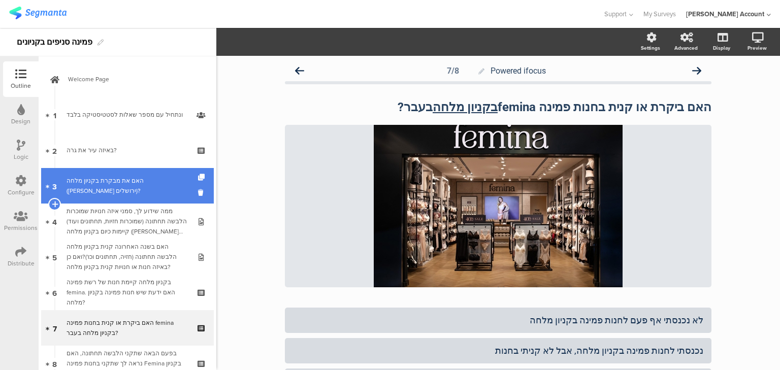
click at [106, 177] on link "3 האם את מבקרת בקניון מלחה (עזריאלי ירושלים)?" at bounding box center [127, 186] width 173 height 36
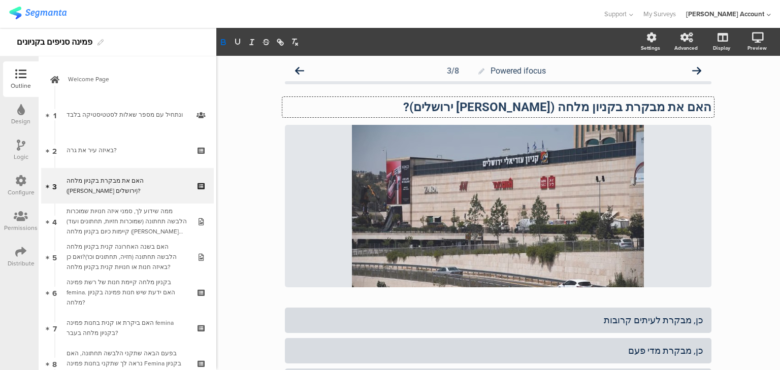
click at [551, 108] on div "האם את מבקרת בקניון מלחה (עזריאלי ירושלים)? האם את מבקרת בקניון מלחה (עזריאלי י…" at bounding box center [498, 107] width 432 height 20
click at [551, 109] on strong "האם את מבקרת בקניון מלחה (עזריאלי ירושלים)?" at bounding box center [557, 107] width 308 height 14
click at [553, 110] on strong "האם את מבקרת בקניון מלחה (עזריאלי ירושלים)?" at bounding box center [557, 107] width 308 height 14
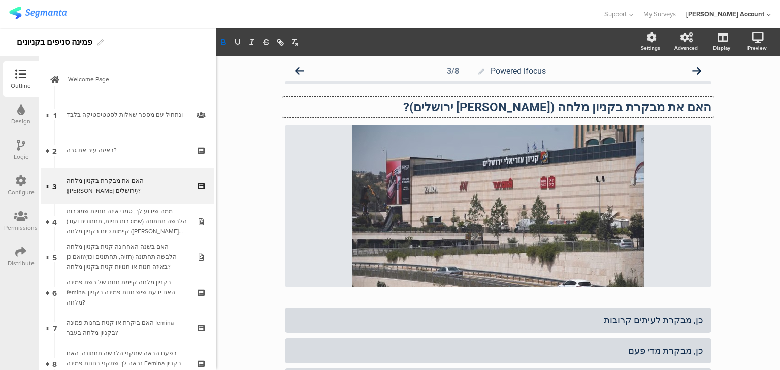
click at [597, 107] on strong "האם את מבקרת בקניון מלחה (עזריאלי ירושלים)?" at bounding box center [557, 107] width 308 height 14
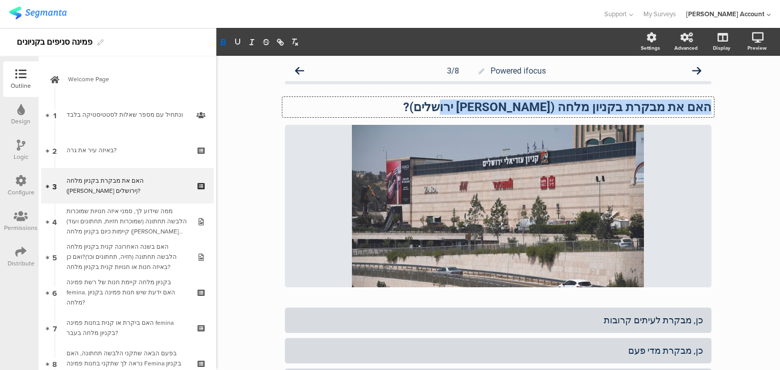
click at [595, 108] on strong "האם את מבקרת בקניון מלחה (עזריאלי ירושלים)?" at bounding box center [557, 107] width 308 height 14
copy strong "האם את מבקרת בקניון מלחה (עזריאלי ירושלים)?"
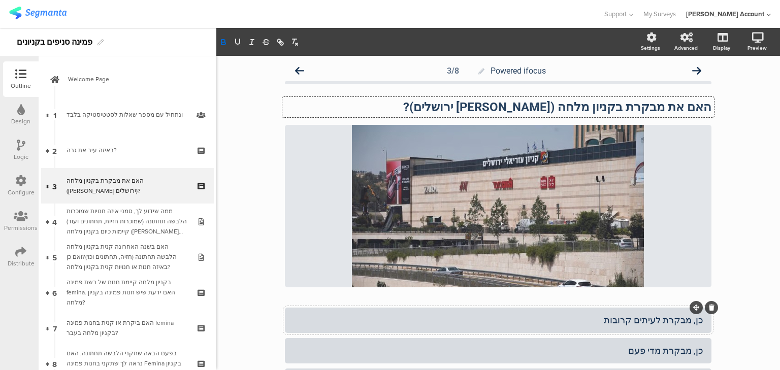
click at [675, 321] on div "כן, מבקרת לעיתים קרובות" at bounding box center [498, 320] width 410 height 12
click at [678, 349] on div "כן, מבקרת מדי פעם" at bounding box center [498, 351] width 410 height 12
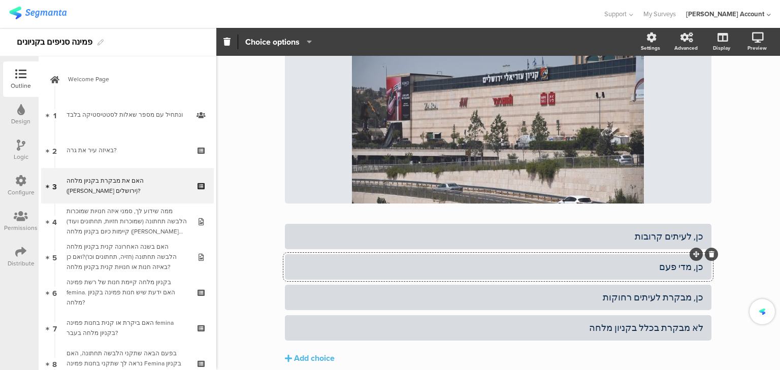
scroll to position [125, 0]
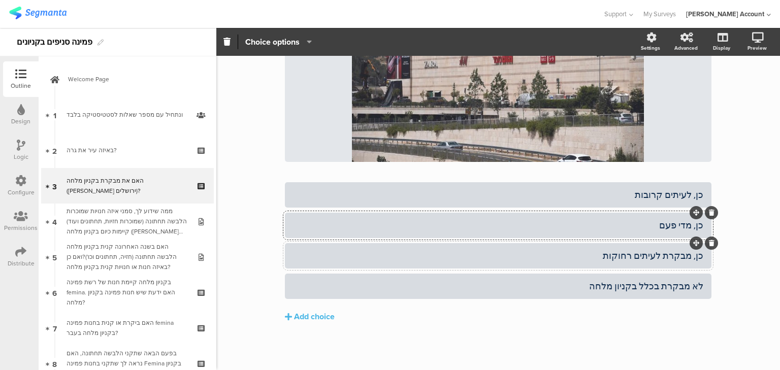
click at [678, 256] on div "כן, מבקרת לעיתים רחוקות" at bounding box center [498, 256] width 410 height 12
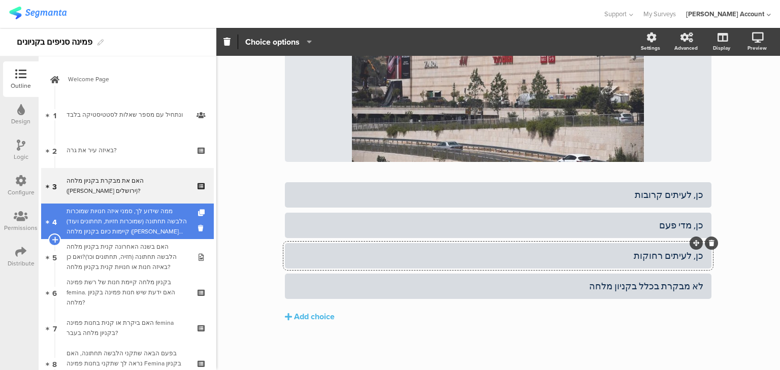
click at [98, 228] on div "ממה שידוע לך, סמני איזה חנויות שמוכרות הלבשה תחתונה (שמוכרות חזיות, תחתונים ועו…" at bounding box center [127, 221] width 121 height 30
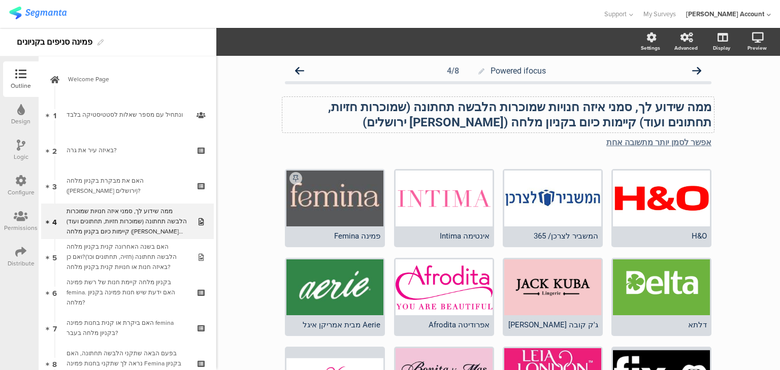
click at [581, 105] on div "ממה שידוע לך, סמני איזה חנויות שמוכרות הלבשה תחתונה (שמוכרות חזיות, תחתונים ועו…" at bounding box center [498, 115] width 432 height 36
click at [581, 105] on strong "ממה שידוע לך, סמני איזה חנויות שמוכרות הלבשה תחתונה (שמוכרות חזיות, תחתונים ועו…" at bounding box center [518, 114] width 387 height 29
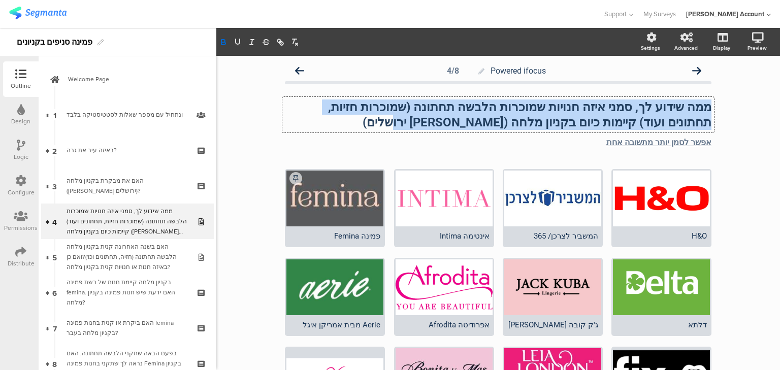
click at [581, 105] on strong "ממה שידוע לך, סמני איזה חנויות שמוכרות הלבשה תחתונה (שמוכרות חזיות, תחתונים ועו…" at bounding box center [518, 114] width 387 height 29
copy strong "ממה שידוע לך, סמני איזה חנויות שמוכרות הלבשה תחתונה (שמוכרות חזיות, תחתונים ועו…"
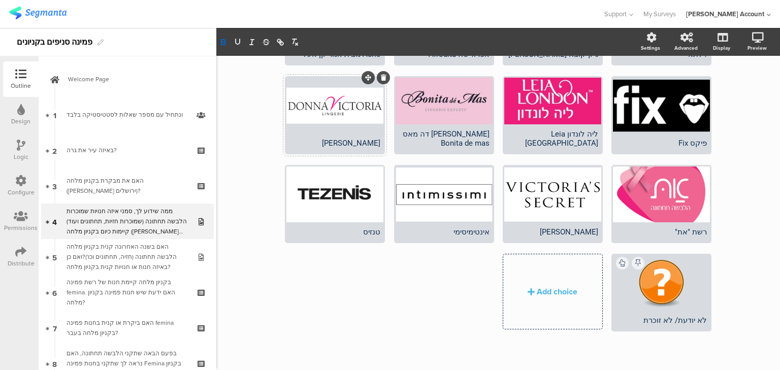
scroll to position [272, 0]
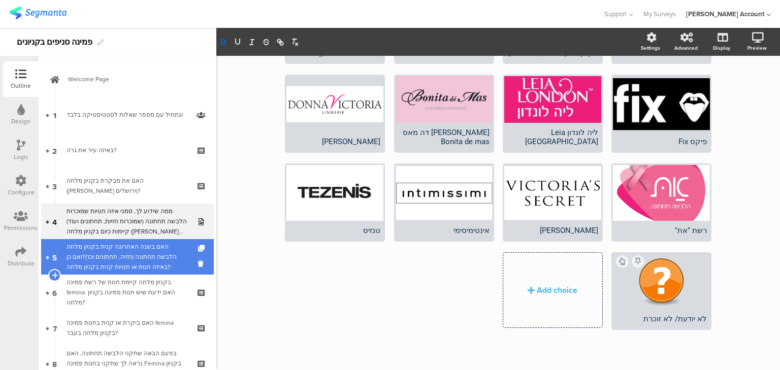
click at [157, 263] on div "האם בשנה האחרונה קנית בקניון מלחה הלבשה תחתונה (חזיה, תחתונים וכו')?ואם כן באיז…" at bounding box center [127, 257] width 121 height 30
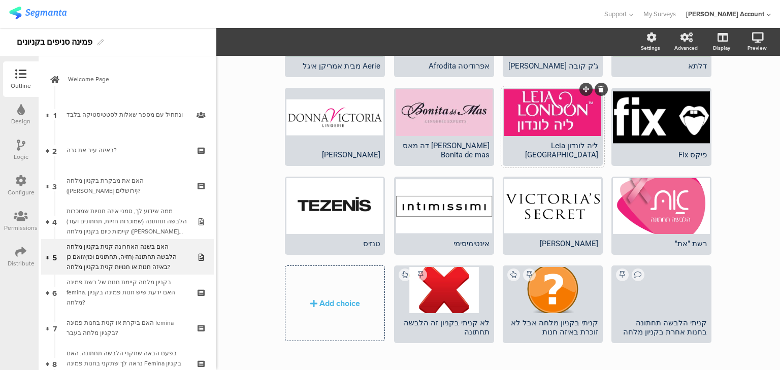
scroll to position [272, 0]
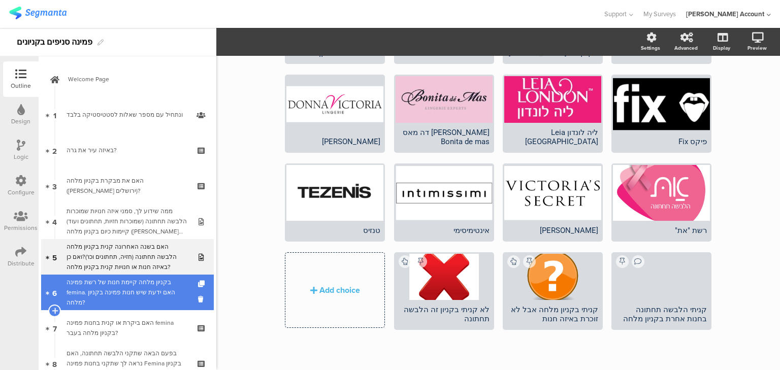
click at [139, 304] on div "בקניון מלחה קיימת חנות של רשת פמינה femina. האם ידעת שיש חנות פמינה בקניון מלחה?" at bounding box center [127, 292] width 121 height 30
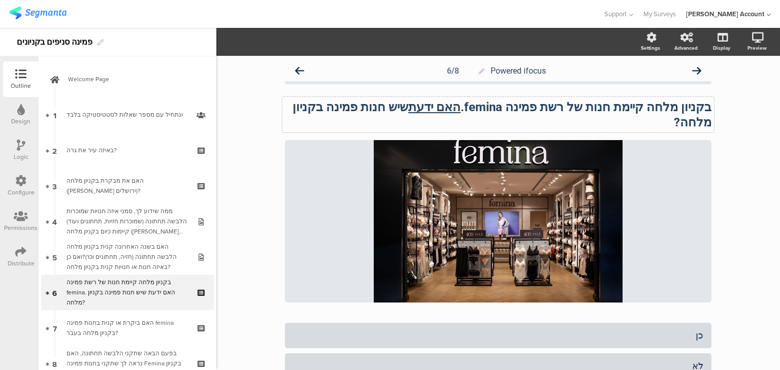
click at [538, 108] on strong "בקניון מלחה קיימת חנות של רשת פמינה femina. האם ידעת שיש חנות פמינה בקניון מלחה?" at bounding box center [502, 114] width 419 height 29
click at [538, 108] on strong "בקניון מלחה קיימת חנות של רשת פמינה femina. האם ידעת שיש חנות פמינה בקניון מלחה?" at bounding box center [501, 114] width 422 height 29
click at [388, 110] on strong "בקניון מלחה קיימת חנות של רשת פמינה femina. האם ידעת שיש חנות פמינה בקניון מלחה?" at bounding box center [501, 114] width 422 height 29
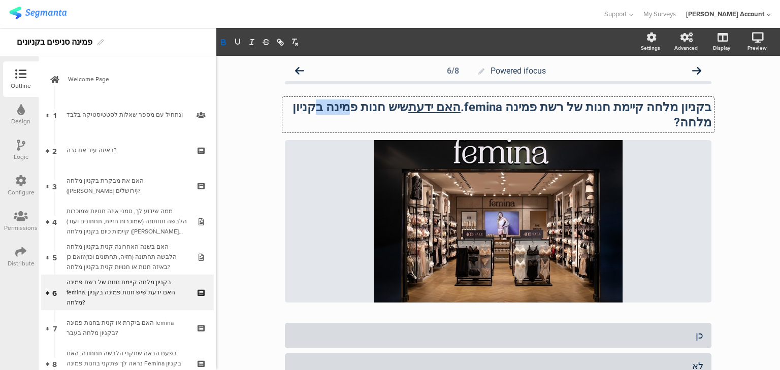
click at [388, 110] on strong "בקניון מלחה קיימת חנות של רשת פמינה femina. האם ידעת שיש חנות פמינה בקניון מלחה?" at bounding box center [501, 114] width 422 height 29
copy strong "בקניון מלחה קיימת חנות של רשת פמינה femina. האם ידעת שיש חנות פמינה בקניון מלחה?"
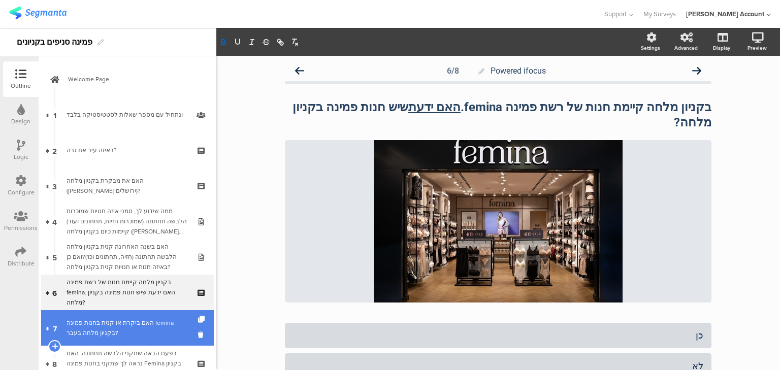
click at [108, 329] on div "האם ביקרת או קנית בחנות פמינה femina בקניון מלחה בעבר?" at bounding box center [127, 328] width 121 height 20
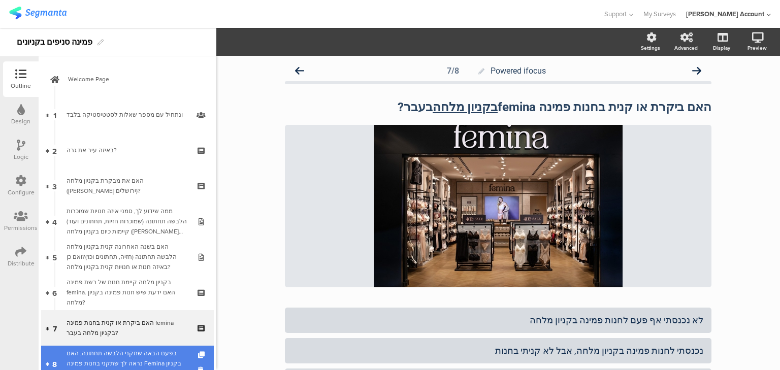
click at [131, 365] on div "בפעם הבאה שתקני הלבשה תחתונה, האם נראה לך שתקני בחנות פמינה Femina בקניון מלחה?" at bounding box center [127, 363] width 121 height 30
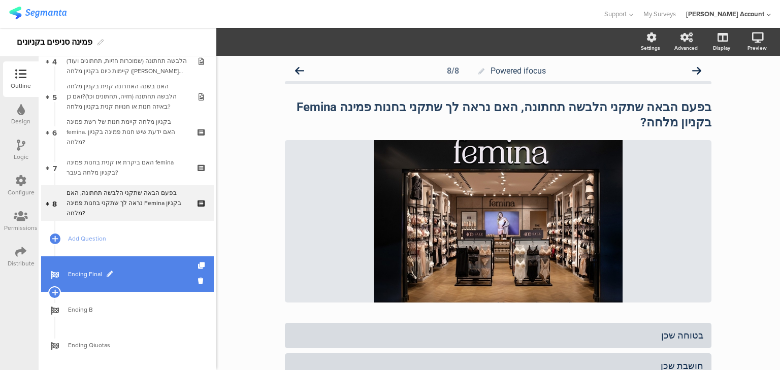
scroll to position [176, 0]
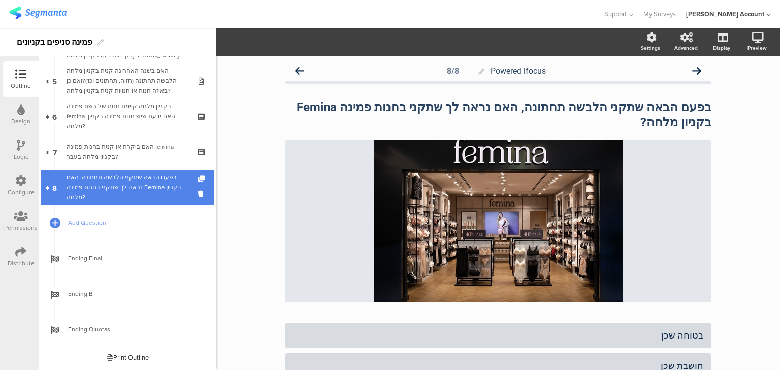
click at [81, 187] on div "בפעם הבאה שתקני הלבשה תחתונה, האם נראה לך שתקני בחנות פמינה Femina בקניון מלחה?" at bounding box center [127, 187] width 121 height 30
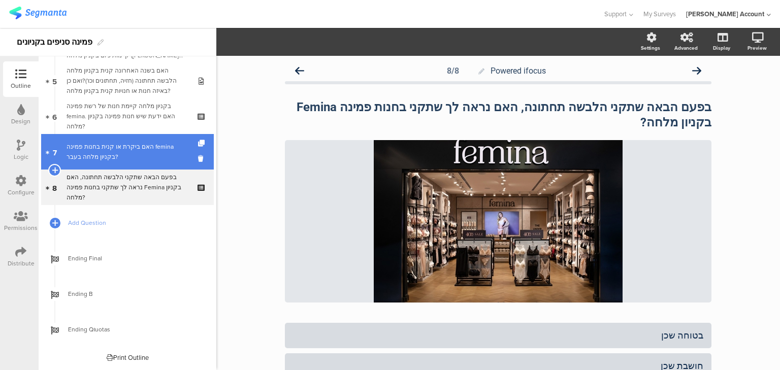
click at [89, 156] on div "האם ביקרת או קנית בחנות פמינה femina בקניון מלחה בעבר?" at bounding box center [127, 152] width 121 height 20
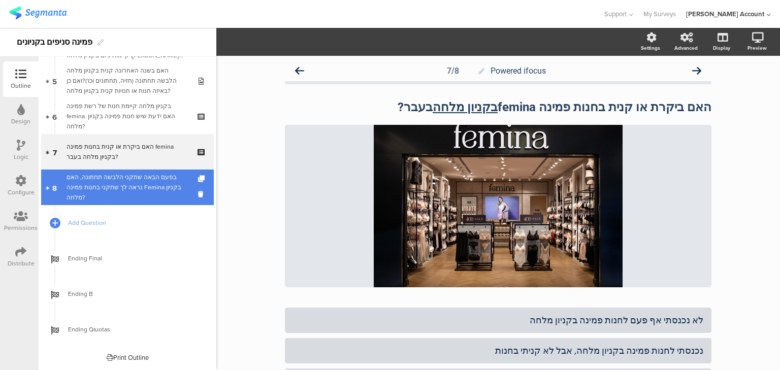
click at [88, 181] on div "בפעם הבאה שתקני הלבשה תחתונה, האם נראה לך שתקני בחנות פמינה Femina בקניון מלחה?" at bounding box center [127, 187] width 121 height 30
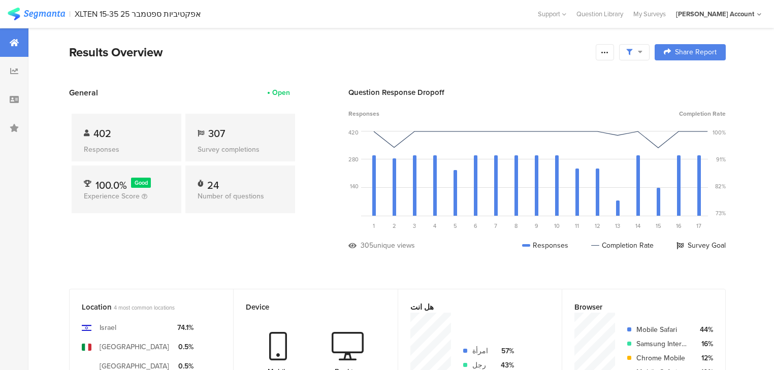
scroll to position [406, 0]
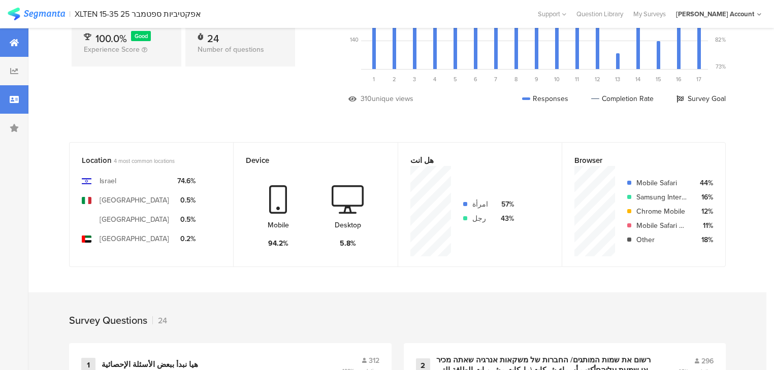
scroll to position [163, 0]
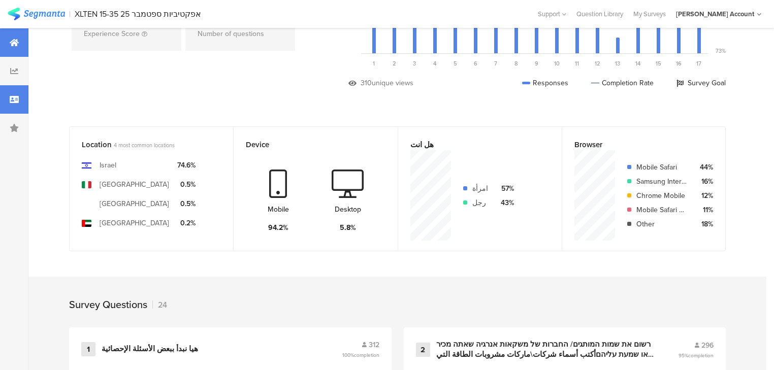
click at [14, 97] on icon at bounding box center [14, 99] width 9 height 8
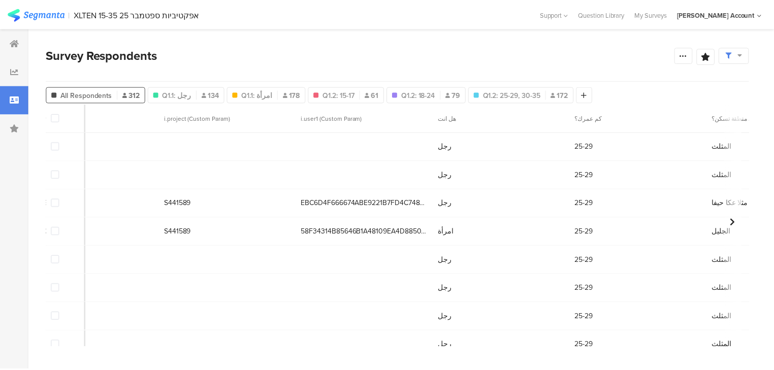
scroll to position [0, 490]
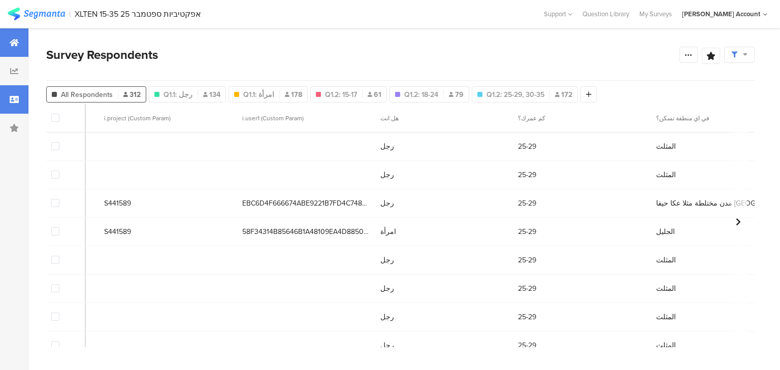
click at [8, 47] on div at bounding box center [14, 42] width 28 height 28
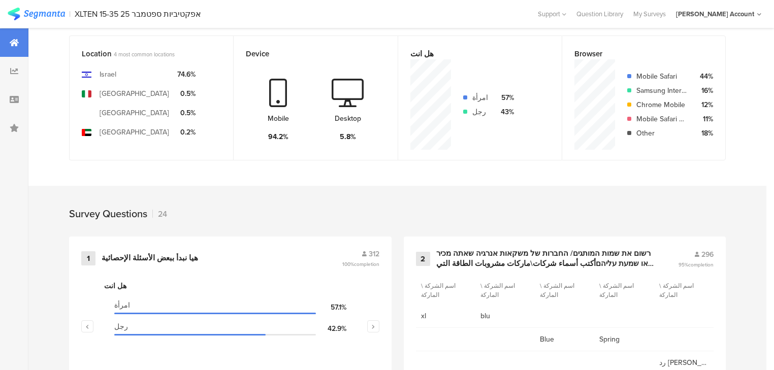
scroll to position [406, 0]
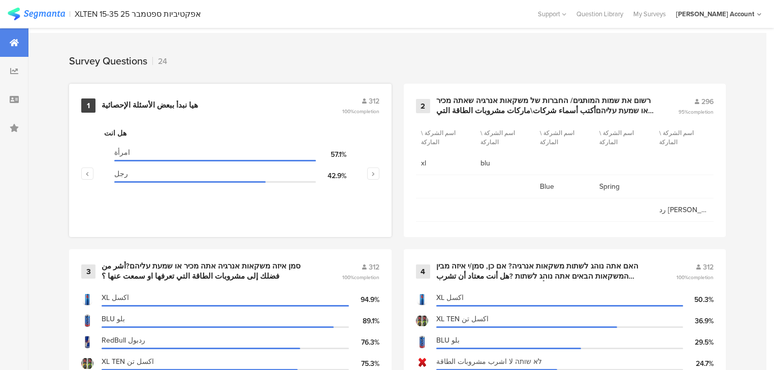
click at [135, 103] on div "هيا نبدأ ببعض الأسئلة الإحصائية" at bounding box center [150, 106] width 97 height 10
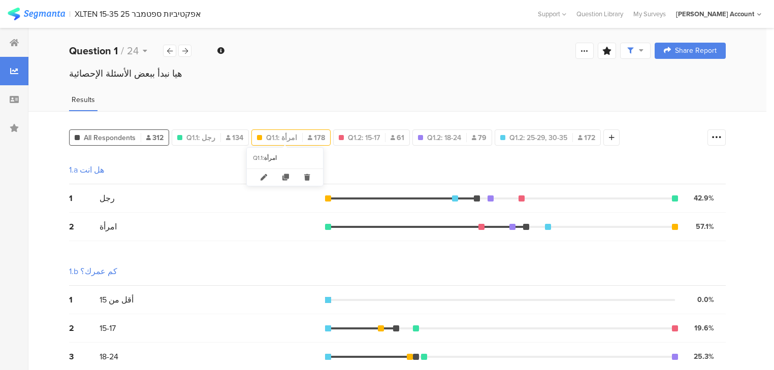
click at [274, 133] on span "Q1.1: امرأة" at bounding box center [281, 138] width 31 height 11
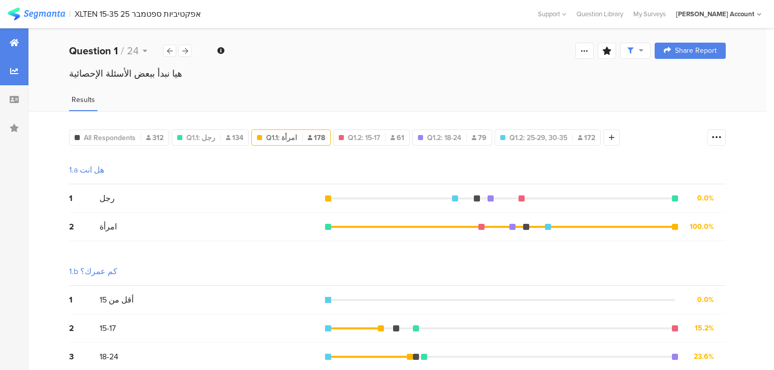
click at [14, 49] on div at bounding box center [14, 42] width 28 height 28
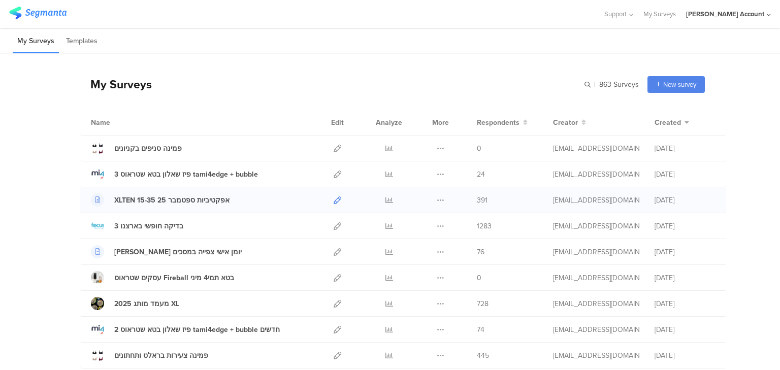
click at [334, 198] on icon at bounding box center [338, 201] width 8 height 8
click at [612, 89] on div "| 863 Surveys New survey Start from scratch Choose from templates" at bounding box center [645, 84] width 120 height 17
click at [607, 82] on input "text" at bounding box center [568, 84] width 142 height 17
type input "עוגן"
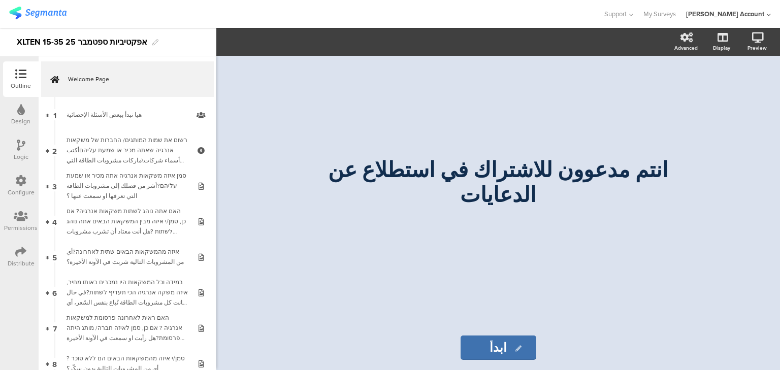
click at [22, 256] on icon at bounding box center [20, 251] width 11 height 11
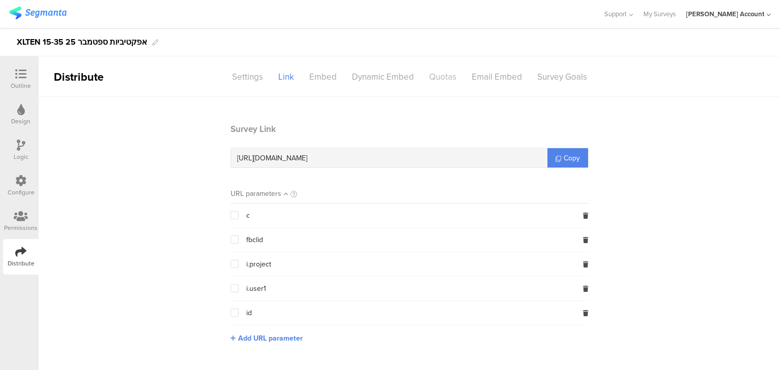
click at [445, 76] on div "Quotas" at bounding box center [443, 77] width 43 height 18
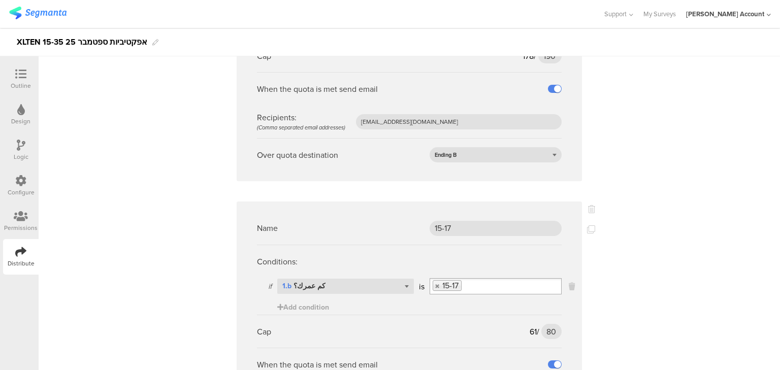
scroll to position [813, 0]
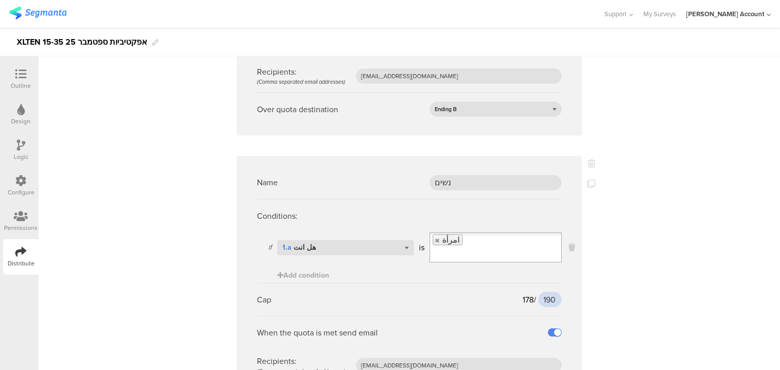
click at [542, 292] on input "190" at bounding box center [549, 299] width 23 height 15
type input "180"
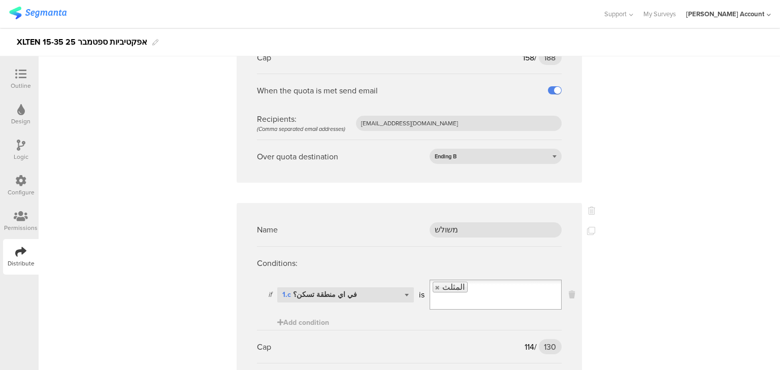
scroll to position [2001, 0]
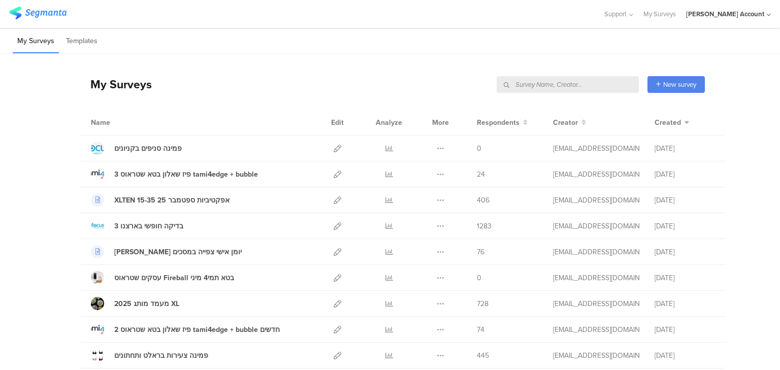
click at [600, 84] on input "text" at bounding box center [568, 84] width 142 height 17
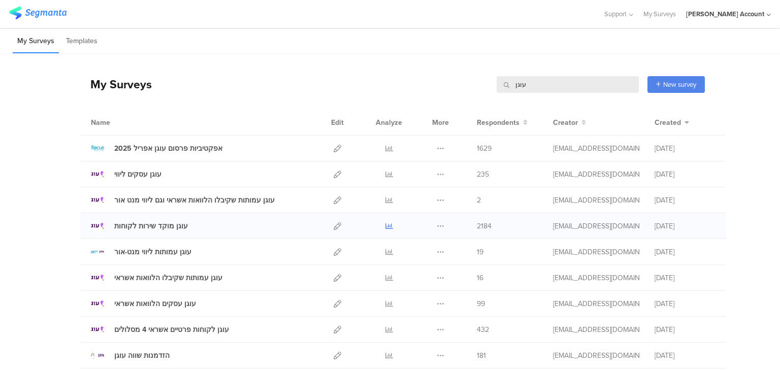
type input "עוגן"
click at [387, 223] on icon at bounding box center [390, 226] width 8 height 8
click at [516, 83] on input "עוגן" at bounding box center [568, 84] width 142 height 17
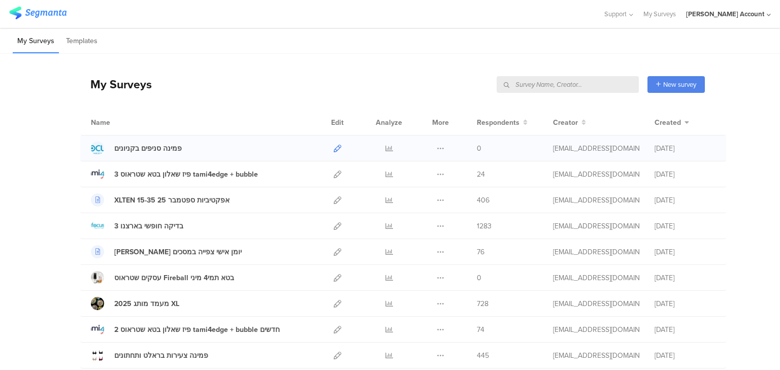
click at [334, 148] on icon at bounding box center [338, 149] width 8 height 8
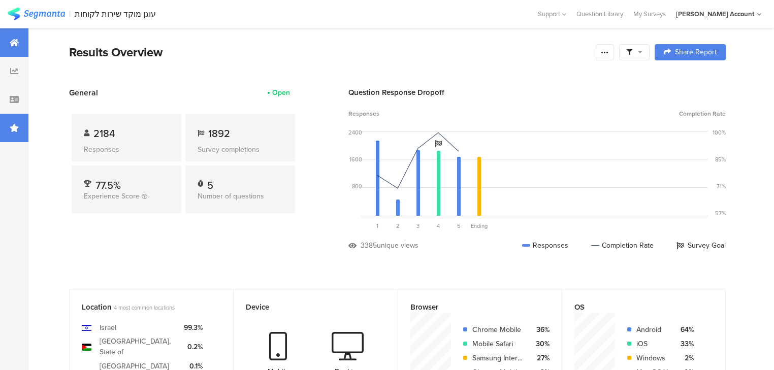
click at [16, 128] on icon at bounding box center [14, 128] width 9 height 8
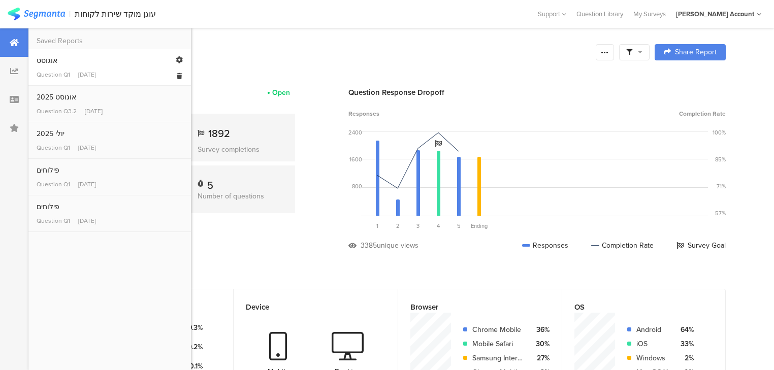
click at [60, 67] on link "אוגוסט Question Q1 Sep 01, 2025" at bounding box center [110, 67] width 146 height 24
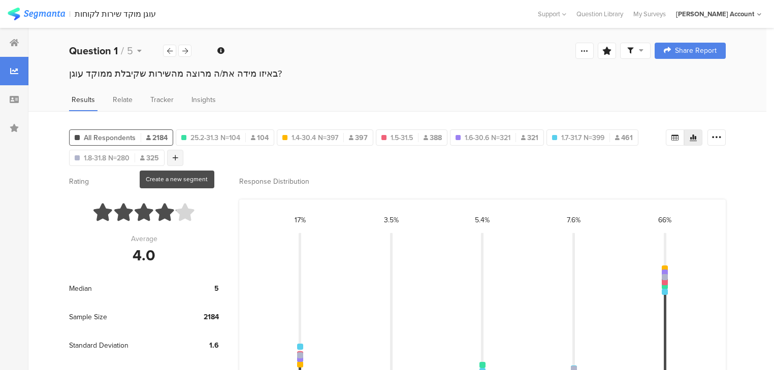
click at [181, 154] on div at bounding box center [175, 158] width 16 height 16
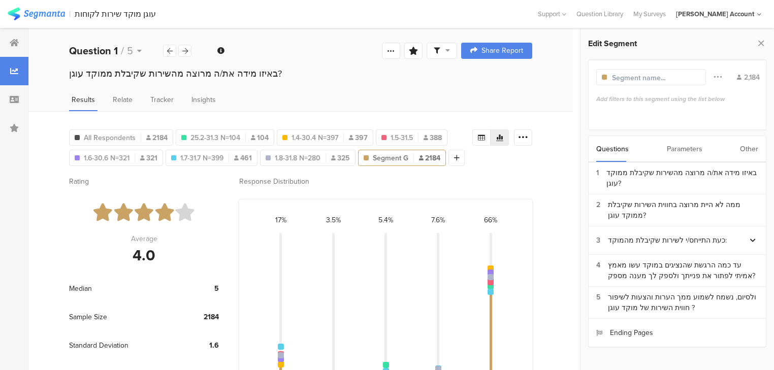
click at [754, 151] on div "Other" at bounding box center [749, 149] width 18 height 26
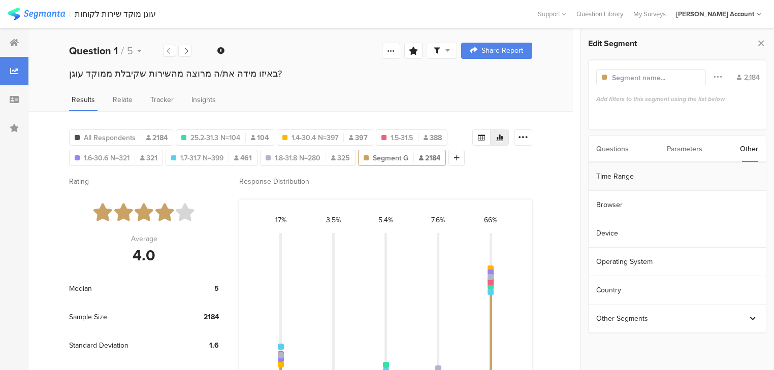
click at [635, 177] on section "Time Range" at bounding box center [677, 177] width 177 height 28
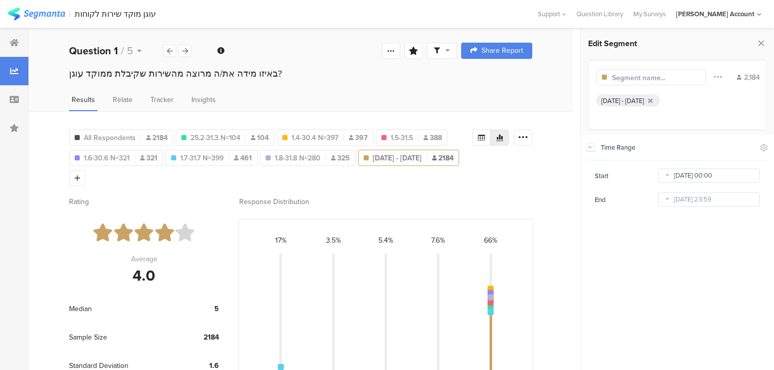
click at [709, 175] on body "You are using an unsupported version of Internet Explorer. Unsupported browsers…" at bounding box center [387, 185] width 774 height 370
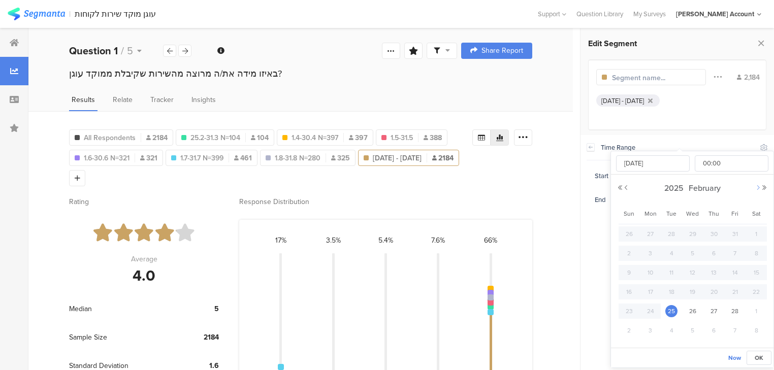
click at [758, 189] on button "Next Month" at bounding box center [758, 188] width 6 height 6
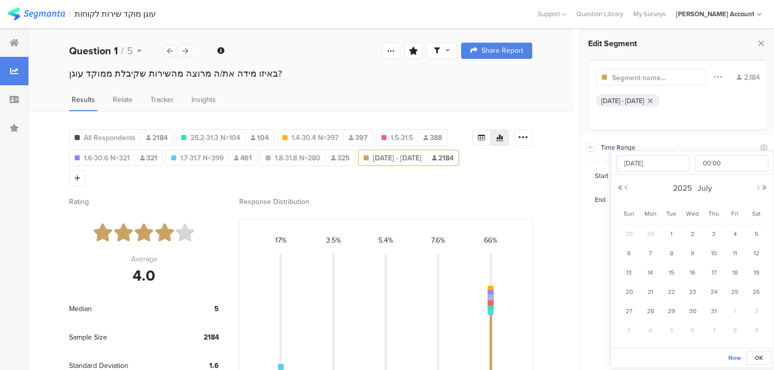
click at [758, 189] on button "Next Month" at bounding box center [758, 188] width 6 height 6
click at [653, 233] on span "1" at bounding box center [651, 234] width 12 height 12
type input "Sep 01 2025 00:00"
type input "Sep 01 2025"
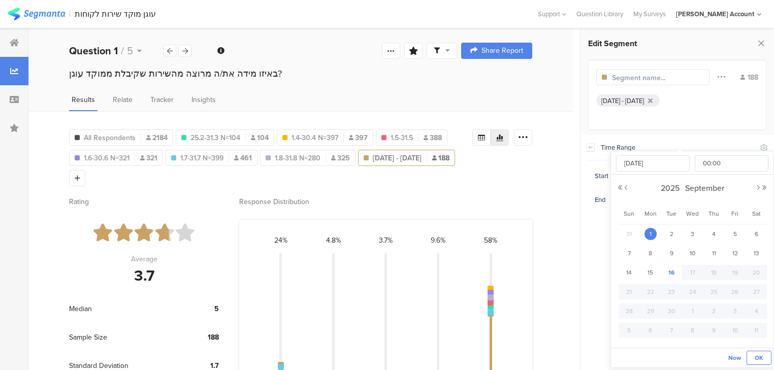
click at [760, 355] on span "OK" at bounding box center [759, 358] width 9 height 9
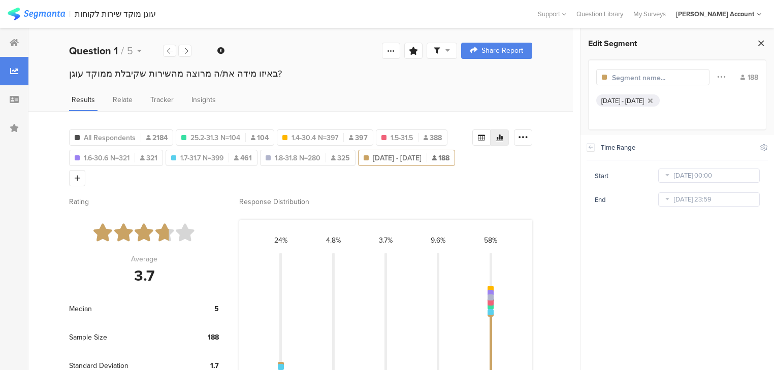
click at [760, 45] on icon at bounding box center [761, 43] width 11 height 14
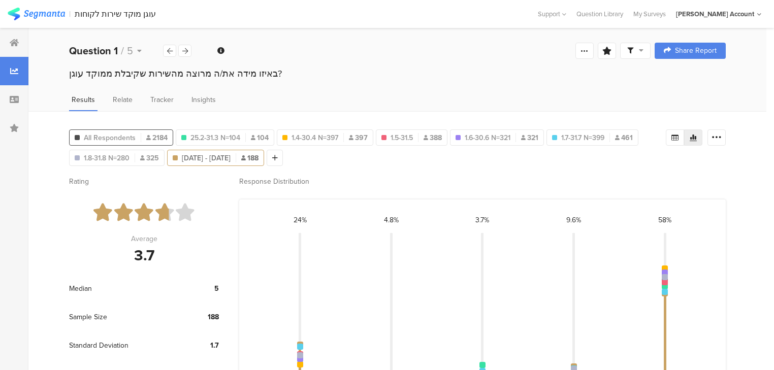
click at [122, 137] on span "All Respondents" at bounding box center [110, 138] width 52 height 11
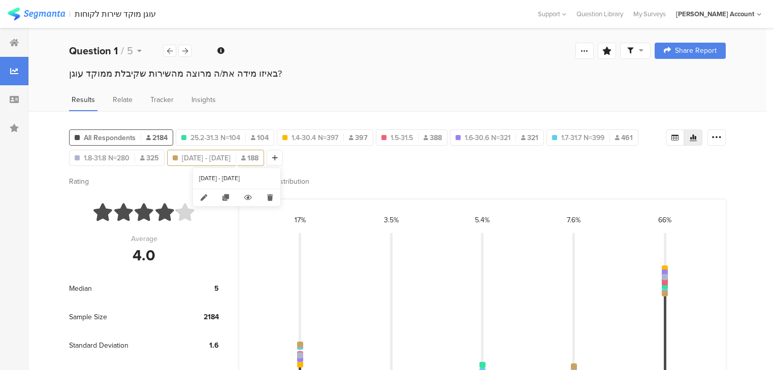
click at [207, 155] on span "Sep 01, 2025 - Sep 16, 2025" at bounding box center [206, 158] width 49 height 11
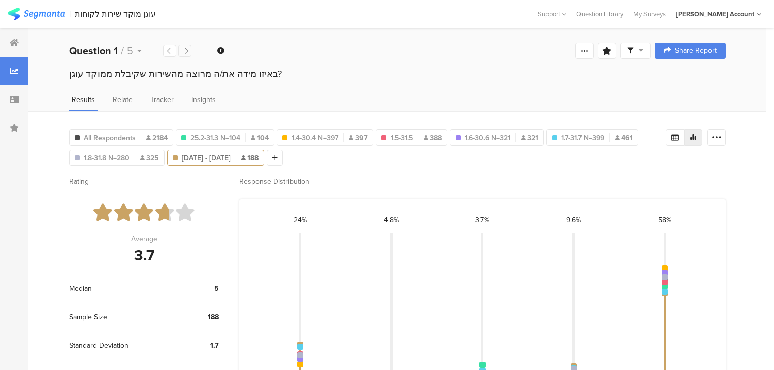
click at [184, 50] on icon at bounding box center [185, 51] width 6 height 7
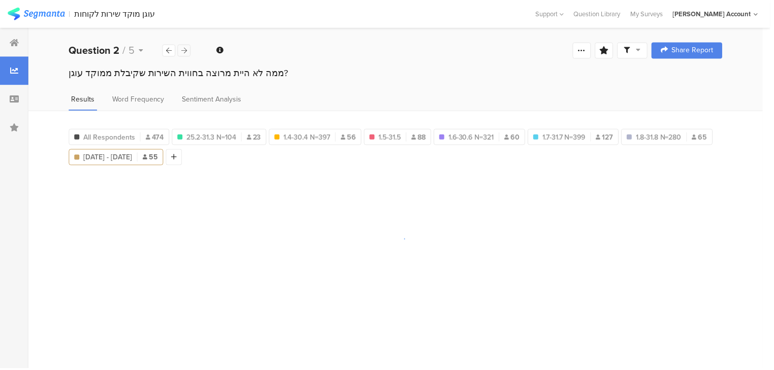
click at [184, 50] on icon at bounding box center [185, 51] width 6 height 7
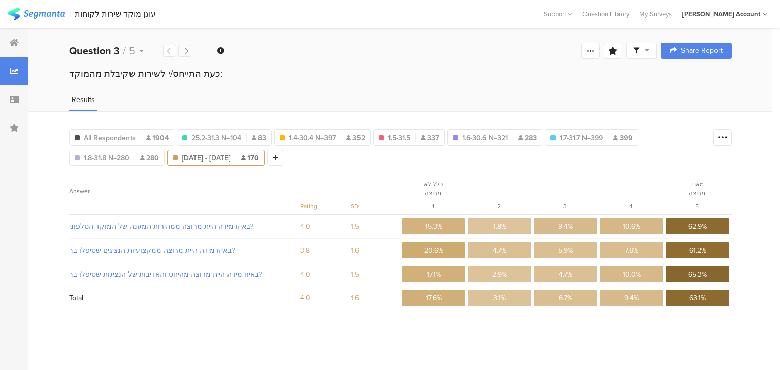
click at [184, 50] on icon at bounding box center [185, 51] width 6 height 7
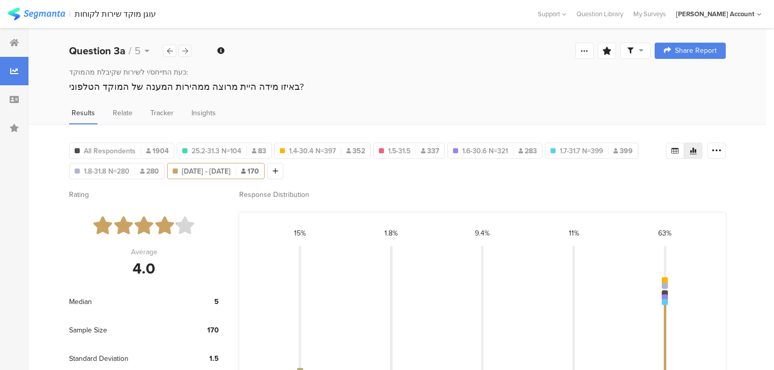
click at [184, 50] on icon at bounding box center [185, 51] width 6 height 7
click at [129, 146] on span "All Respondents" at bounding box center [110, 151] width 52 height 11
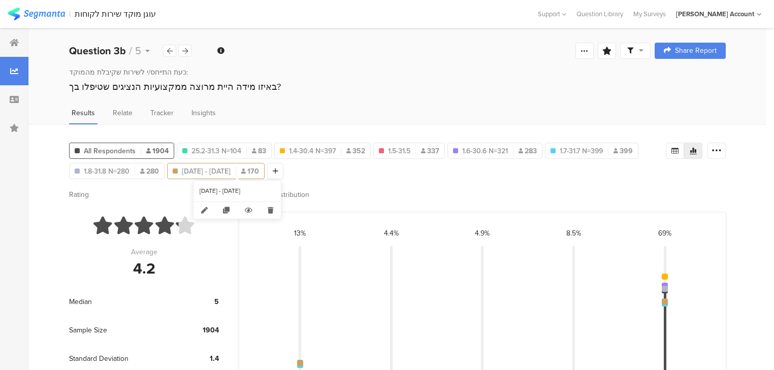
click at [259, 169] on span "170" at bounding box center [250, 171] width 18 height 11
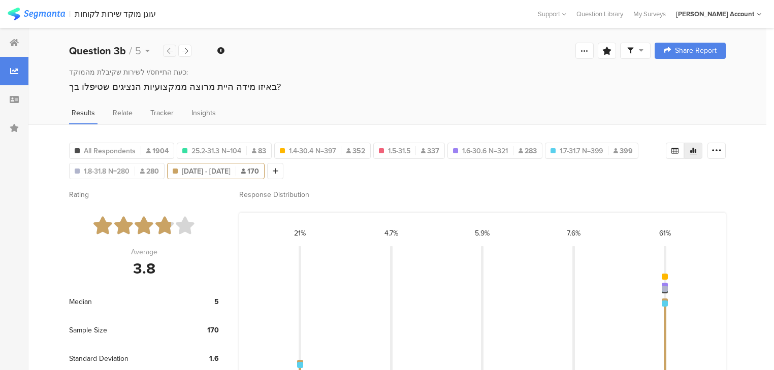
click at [172, 53] on div at bounding box center [169, 51] width 13 height 12
click at [139, 150] on div "All Respondents 1904" at bounding box center [122, 151] width 104 height 11
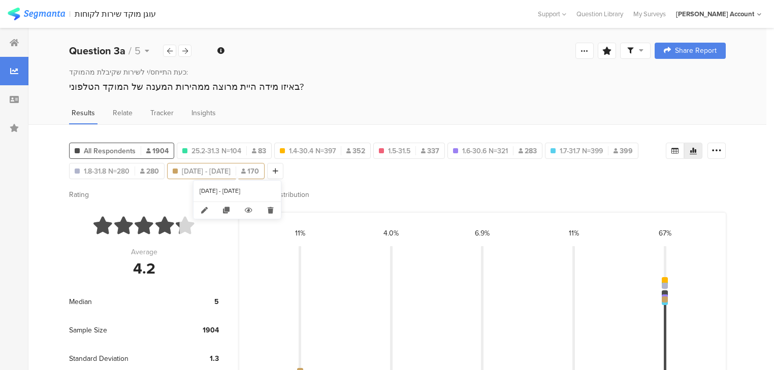
click at [203, 173] on span "Sep 01, 2025 - Sep 16, 2025" at bounding box center [206, 171] width 49 height 11
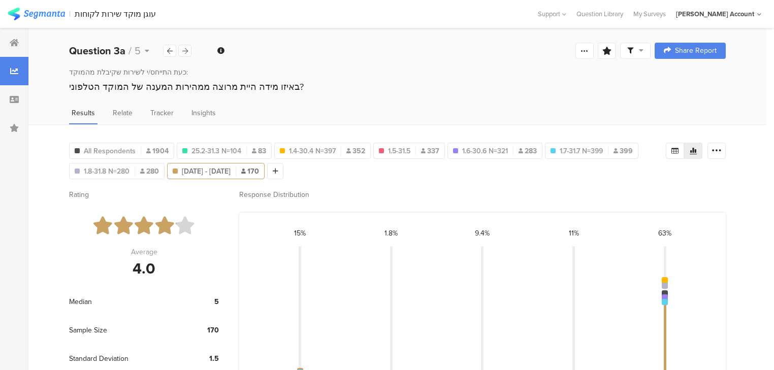
click at [185, 51] on icon at bounding box center [185, 51] width 6 height 7
click at [258, 191] on icon at bounding box center [256, 190] width 21 height 17
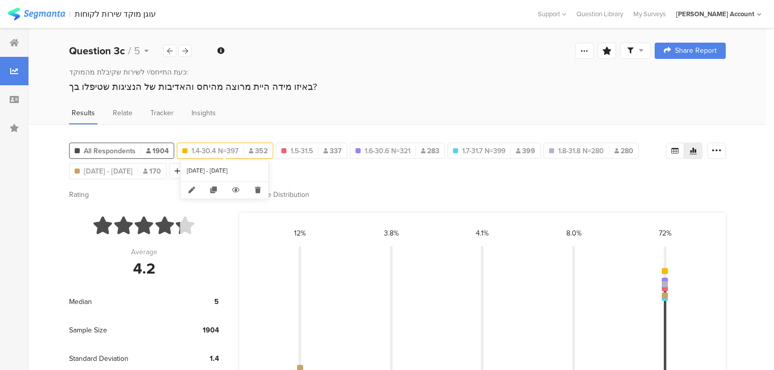
click at [245, 151] on div "1.4-30.4 N=397 352" at bounding box center [224, 151] width 95 height 11
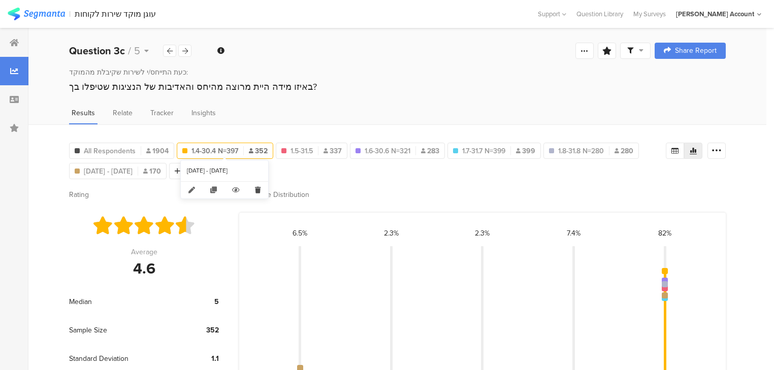
click at [256, 187] on icon at bounding box center [257, 190] width 21 height 17
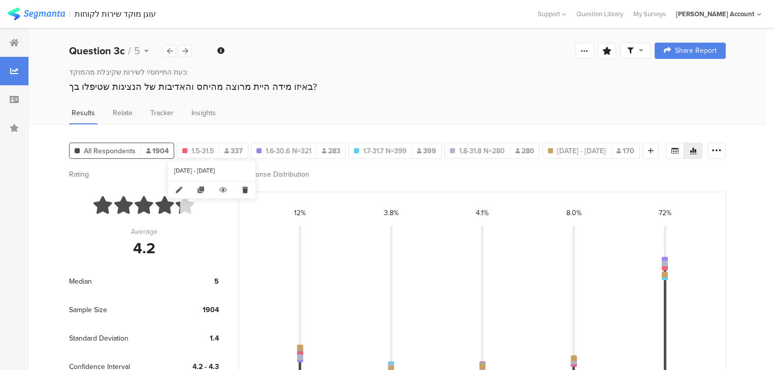
click at [244, 189] on icon at bounding box center [245, 190] width 21 height 17
click at [257, 189] on icon at bounding box center [257, 190] width 21 height 17
click at [257, 189] on icon at bounding box center [256, 190] width 21 height 17
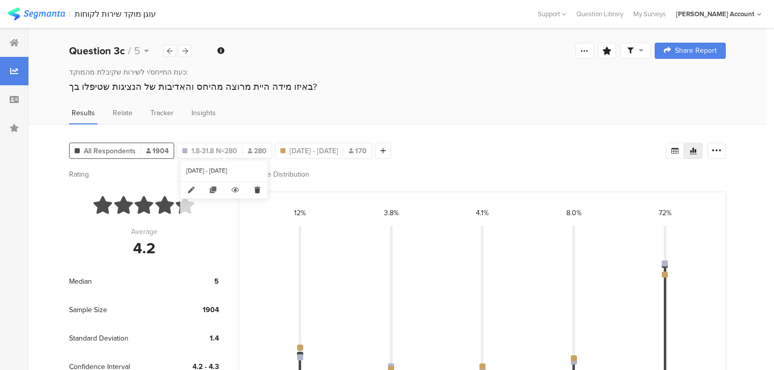
click at [258, 189] on icon at bounding box center [257, 190] width 21 height 17
click at [234, 150] on span "Sep 01, 2025 - Sep 16, 2025" at bounding box center [215, 151] width 49 height 11
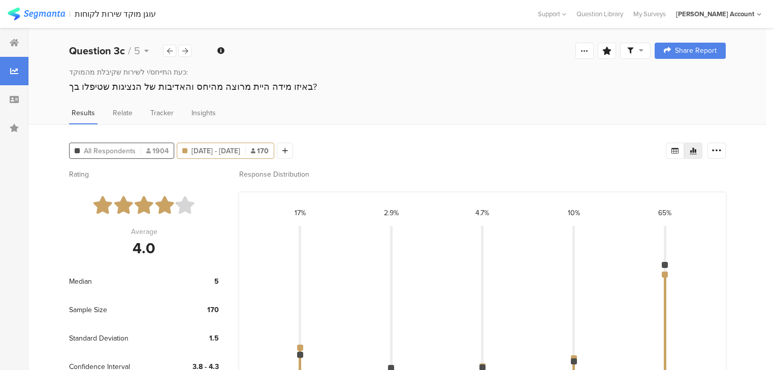
click at [166, 149] on span "1904" at bounding box center [157, 151] width 22 height 11
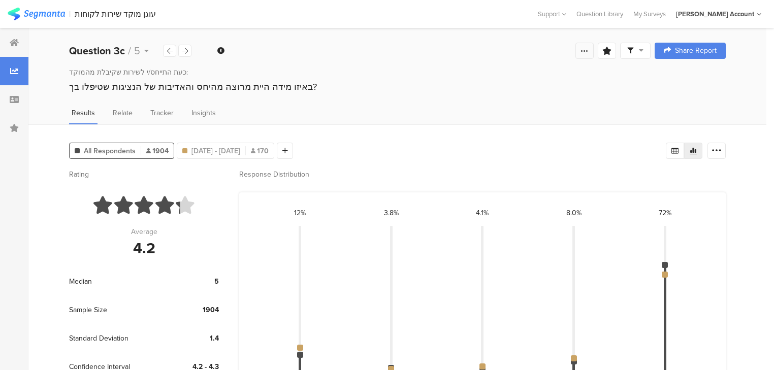
click at [589, 54] on icon at bounding box center [585, 51] width 8 height 8
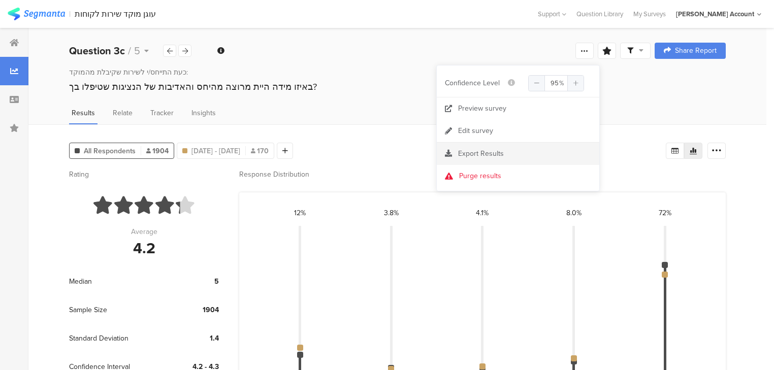
click at [479, 155] on span "Export Results" at bounding box center [481, 153] width 46 height 11
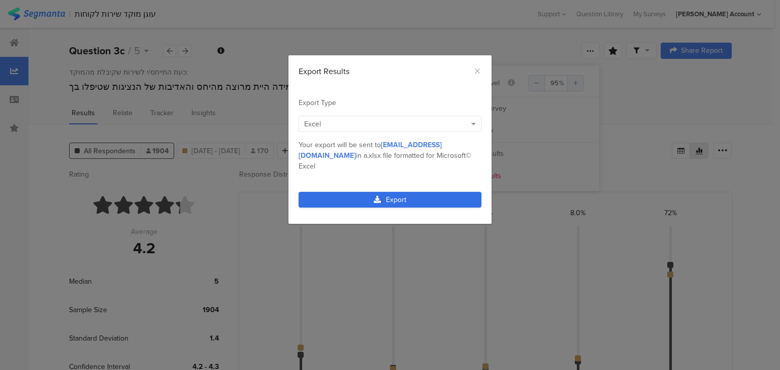
click at [413, 192] on link "Export" at bounding box center [390, 200] width 183 height 16
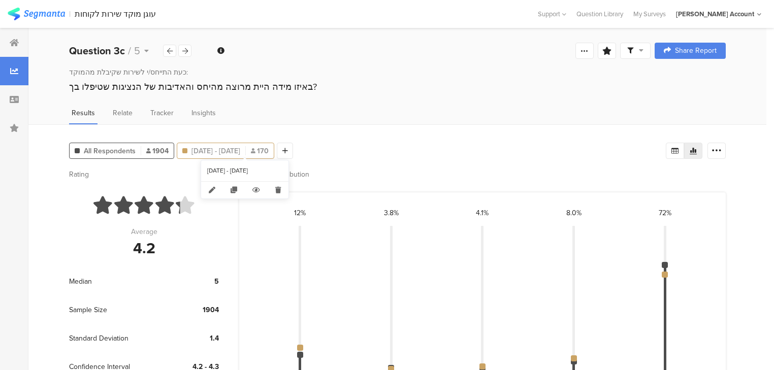
click at [240, 149] on span "Sep 01, 2025 - Sep 16, 2025" at bounding box center [215, 151] width 49 height 11
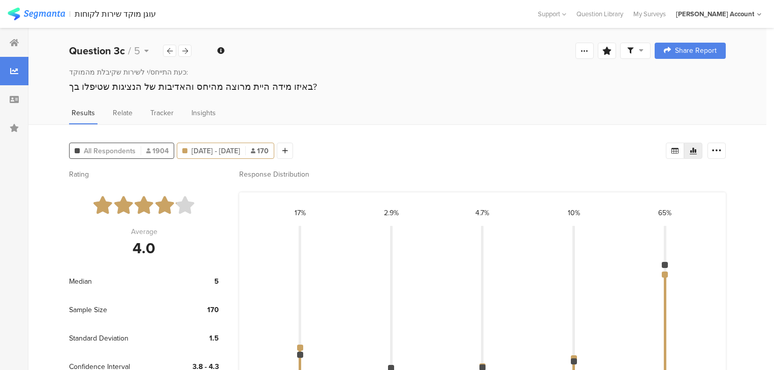
click at [141, 148] on div at bounding box center [141, 150] width 1 height 9
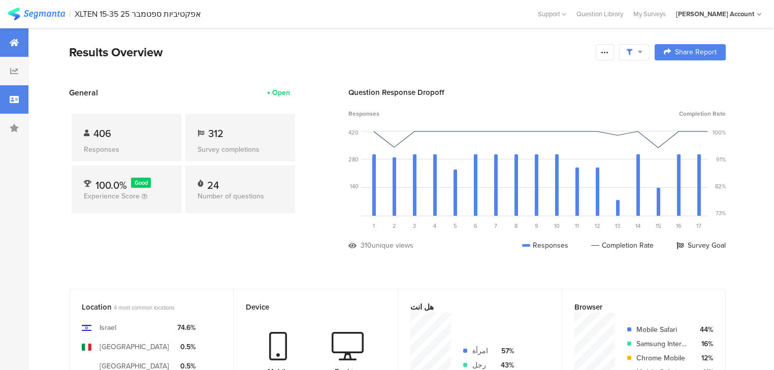
click at [16, 101] on icon at bounding box center [14, 99] width 9 height 8
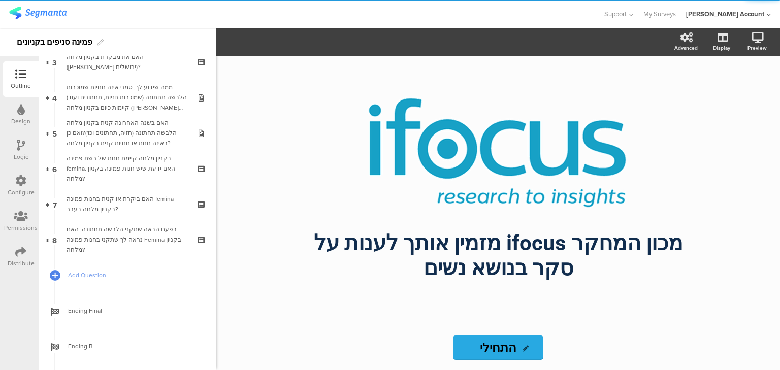
scroll to position [176, 0]
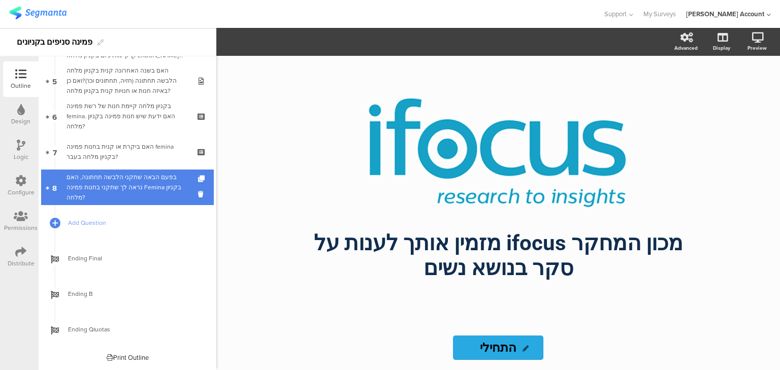
click at [137, 187] on div "בפעם הבאה שתקני הלבשה תחתונה, האם נראה לך שתקני בחנות פמינה Femina בקניון מלחה?" at bounding box center [127, 187] width 121 height 30
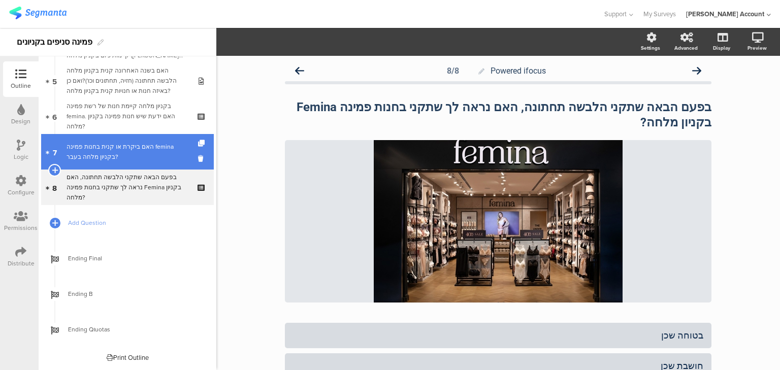
click at [152, 153] on div "האם ביקרת או קנית בחנות פמינה femina בקניון מלחה בעבר?" at bounding box center [127, 152] width 121 height 20
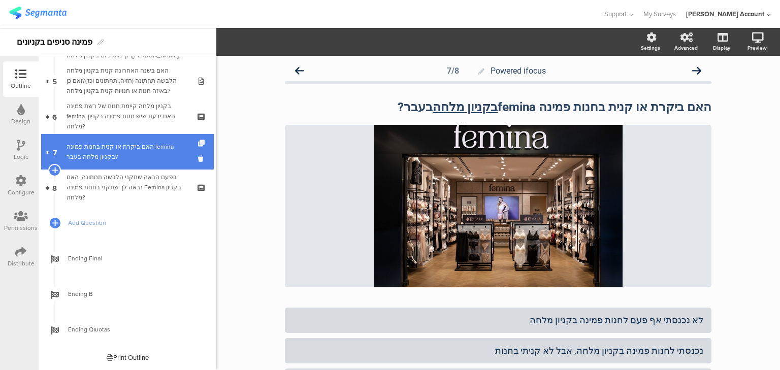
click at [198, 145] on icon at bounding box center [202, 143] width 9 height 7
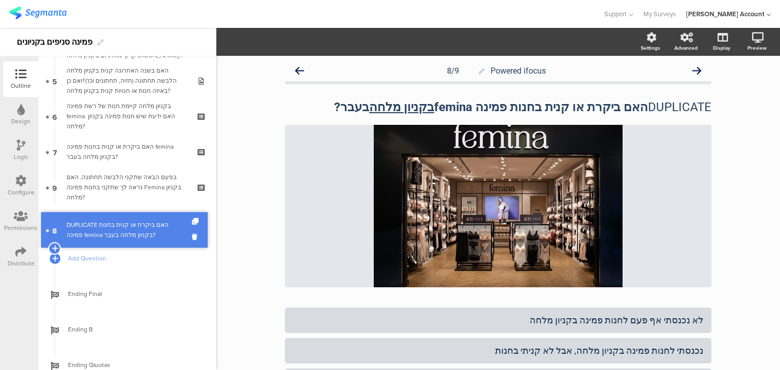
drag, startPoint x: 144, startPoint y: 187, endPoint x: 146, endPoint y: 227, distance: 39.7
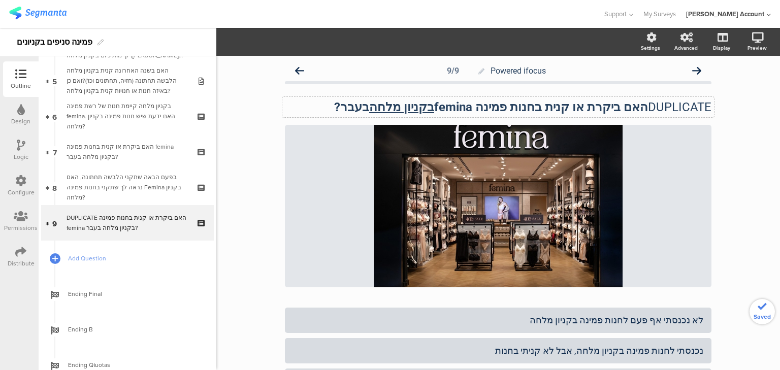
click at [547, 105] on strong "האם ביקרת או קנית בחנות פמינה femina בקניון מלחה בעבר?" at bounding box center [491, 107] width 314 height 14
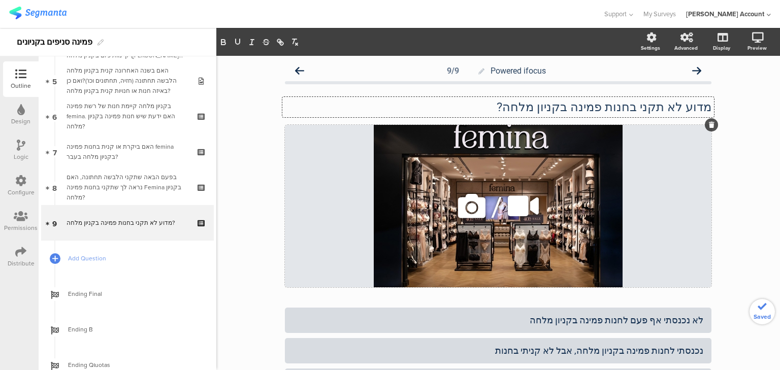
click at [709, 125] on icon at bounding box center [712, 125] width 6 height 6
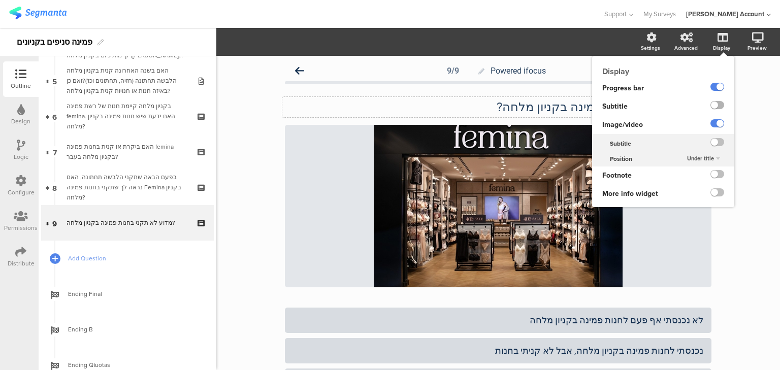
click at [715, 107] on label at bounding box center [718, 105] width 14 height 8
click at [0, 0] on input "checkbox" at bounding box center [0, 0] width 0 height 0
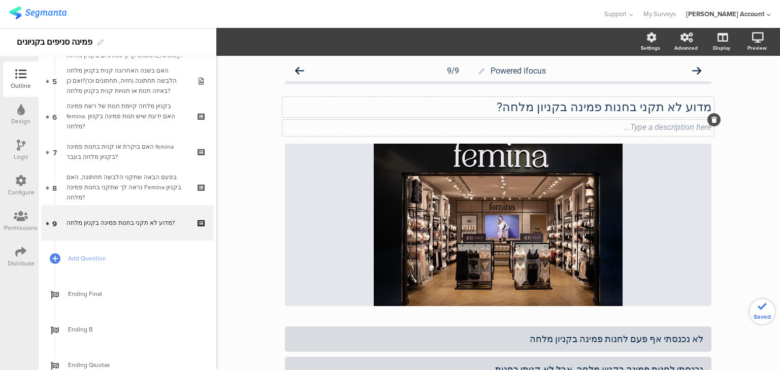
click at [497, 128] on div "Type a description here..." at bounding box center [498, 128] width 432 height 16
click at [662, 127] on p "אפשר לענות יוחתר מתשובה אחת" at bounding box center [498, 127] width 427 height 10
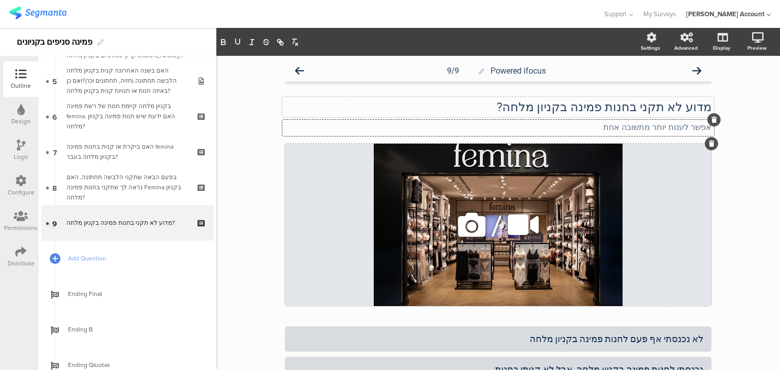
click at [709, 144] on icon at bounding box center [712, 144] width 6 height 6
click at [0, 0] on icon at bounding box center [0, 0] width 0 height 0
click at [709, 143] on icon at bounding box center [712, 144] width 6 height 6
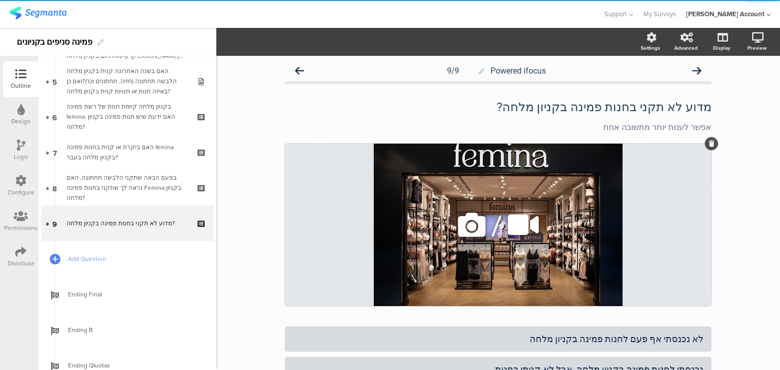
scroll to position [186, 0]
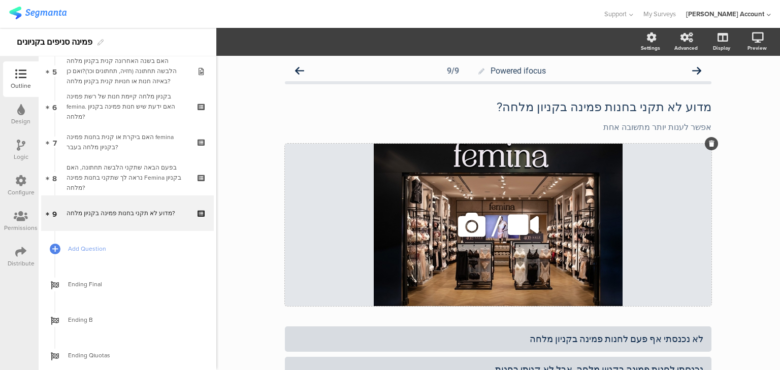
click at [709, 142] on icon at bounding box center [712, 144] width 6 height 6
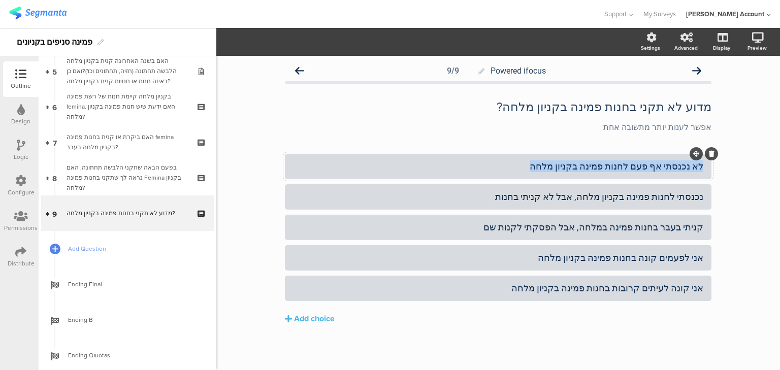
drag, startPoint x: 699, startPoint y: 167, endPoint x: 531, endPoint y: 166, distance: 167.6
click at [531, 166] on div "לא נכנסתי אף פעם לחנות פמינה בקניון מלחה" at bounding box center [498, 167] width 410 height 12
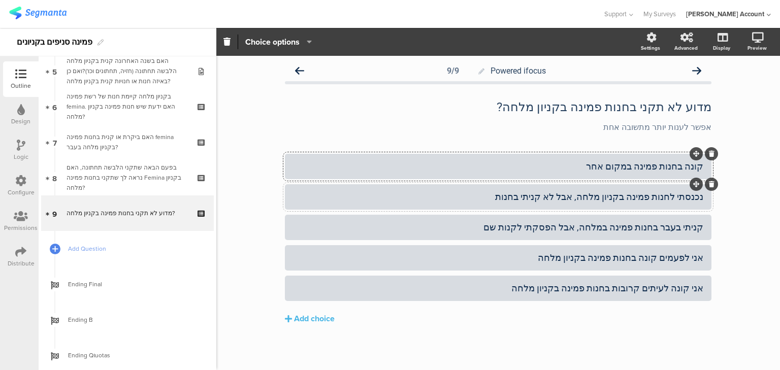
click at [585, 196] on div "נכנסתי לחנות פמינה בקניון מלחה, אבל לא קניתי בחנות" at bounding box center [498, 197] width 410 height 12
click at [585, 228] on div "קניתי בעבר בחנות פמינה במלחה, אבל הפסקתי לקנות שם" at bounding box center [498, 227] width 410 height 12
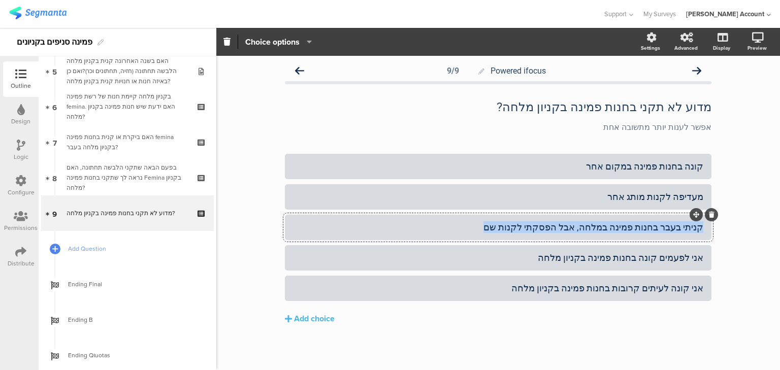
click at [585, 228] on div "קניתי בעבר בחנות פמינה במלחה, אבל הפסקתי לקנות שם" at bounding box center [498, 227] width 410 height 12
click at [650, 226] on div "לא אוהבת את מוצרי פמינה" at bounding box center [498, 227] width 410 height 12
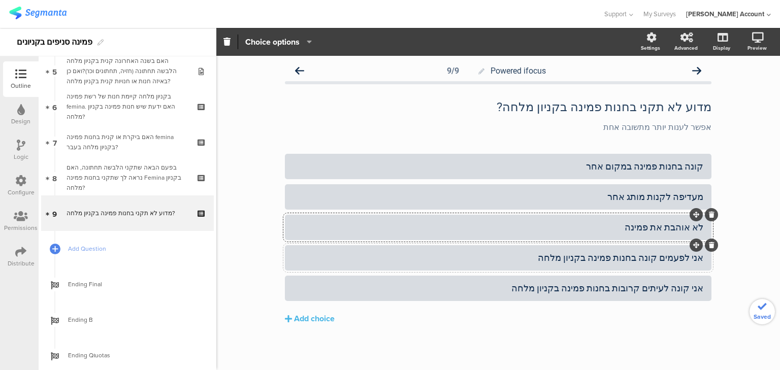
click at [665, 255] on div "אני לפעמים קונה בחנות פמינה בקניון מלחה" at bounding box center [498, 258] width 410 height 12
click at [612, 286] on div "אני קונה לעיתים קרובות בחנות פמינה בקניון מלחה" at bounding box center [498, 288] width 410 height 12
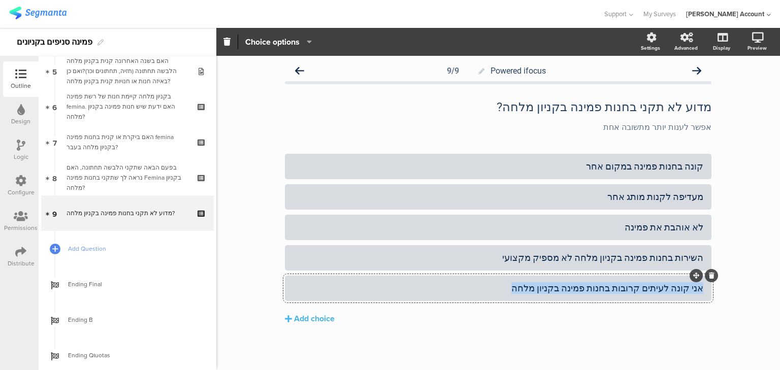
click at [612, 286] on div "אני קונה לעיתים קרובות בחנות פמינה בקניון מלחה" at bounding box center [498, 288] width 410 height 12
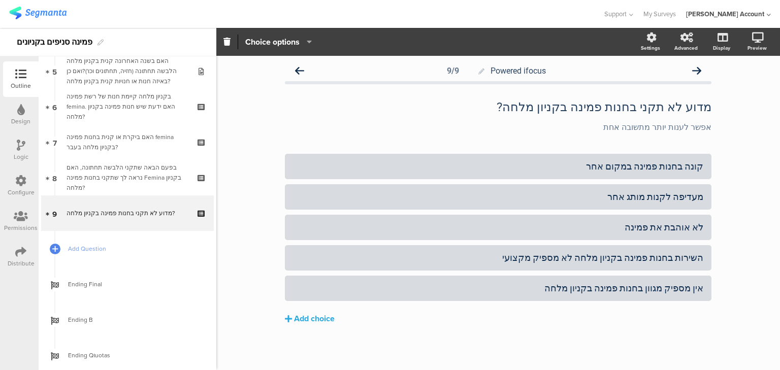
click at [322, 316] on div "Add choice" at bounding box center [314, 319] width 41 height 11
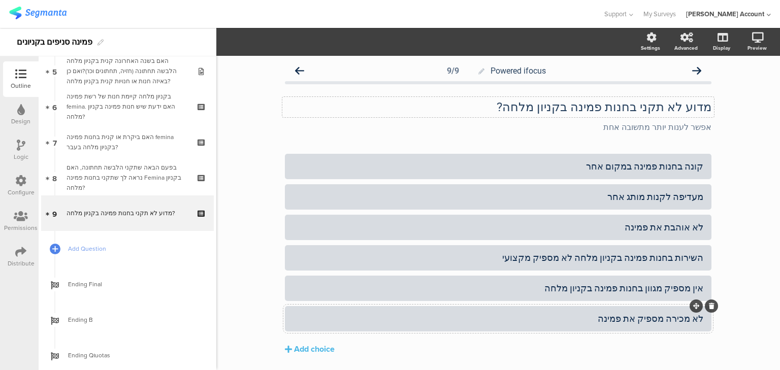
click at [683, 106] on p "מדוע לא תקני בחנות פמינה בקניון מלחה?" at bounding box center [498, 107] width 427 height 15
click at [16, 141] on div "Logic" at bounding box center [21, 151] width 36 height 36
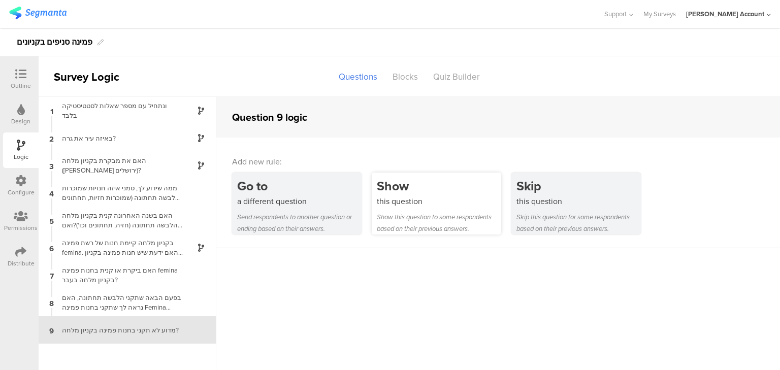
click at [414, 205] on div "this question" at bounding box center [439, 202] width 124 height 12
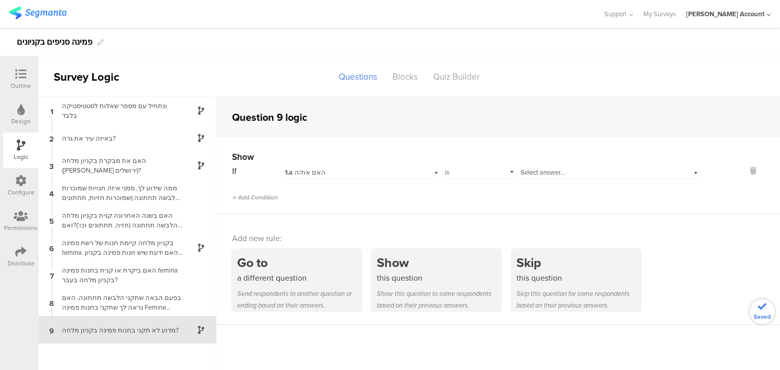
click at [361, 169] on div "1.a האם את/ה" at bounding box center [348, 172] width 126 height 9
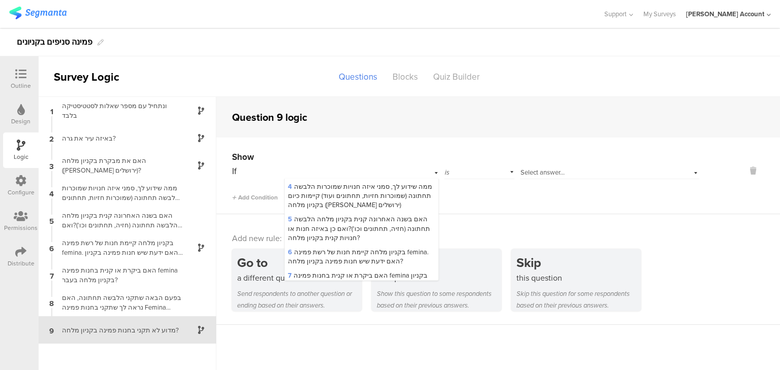
scroll to position [201, 0]
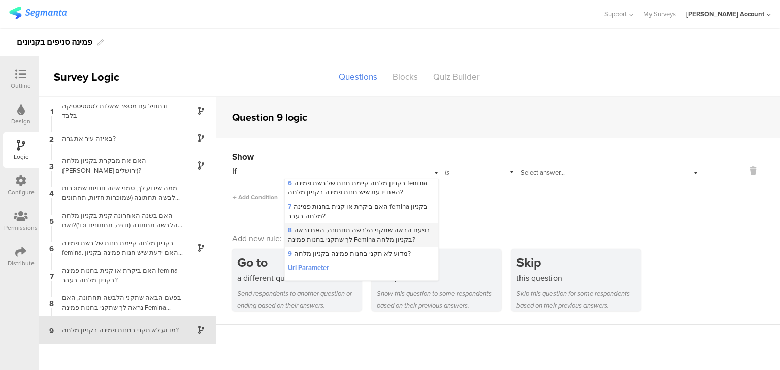
click at [373, 227] on span "8 בפעם הבאה שתקני הלבשה תחתונה, האם נראה לך שתקני בחנות פמינה Femina בקניון מלח…" at bounding box center [359, 235] width 142 height 19
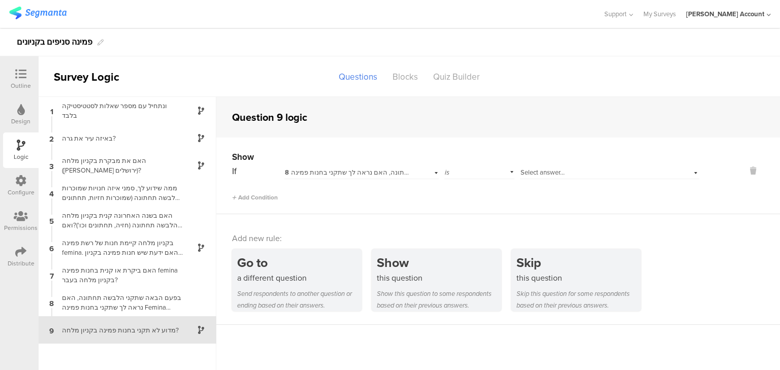
click at [556, 172] on span "Select answer..." at bounding box center [543, 173] width 44 height 10
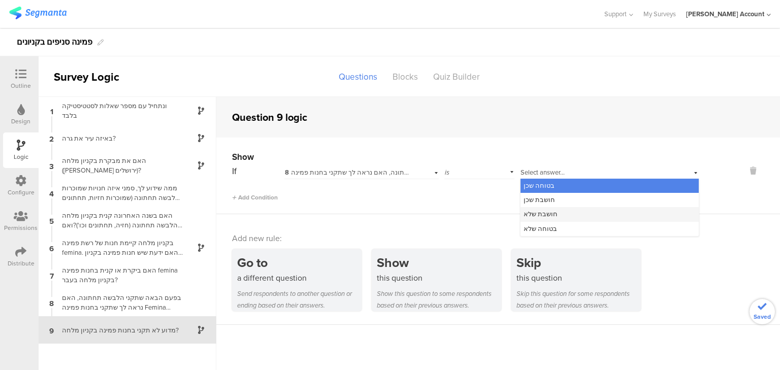
click at [549, 220] on div "חושבת שלא" at bounding box center [610, 214] width 178 height 14
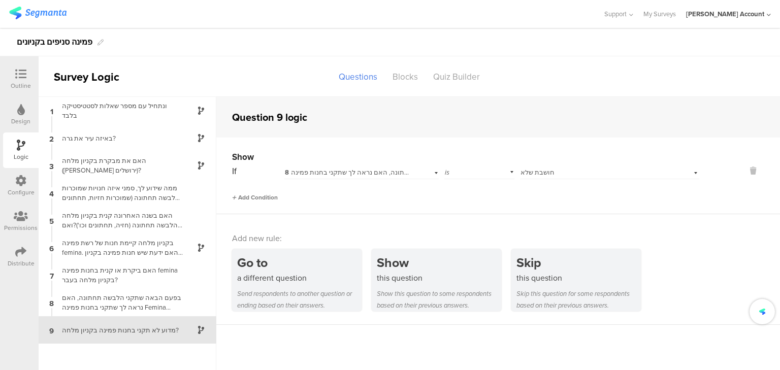
click at [257, 197] on span "Add Condition" at bounding box center [255, 197] width 46 height 9
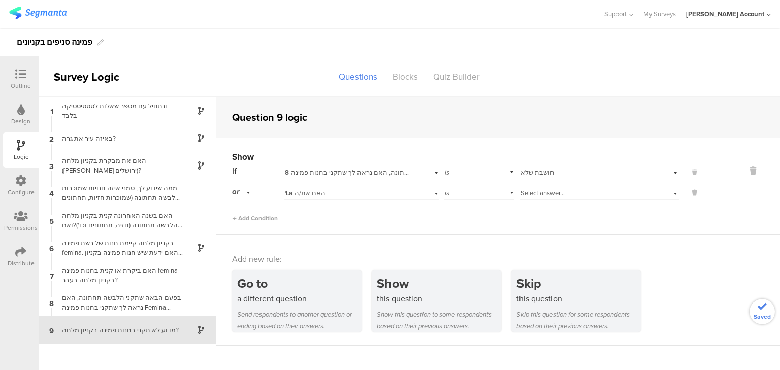
click at [332, 193] on div "1.a האם את/ה" at bounding box center [348, 193] width 126 height 9
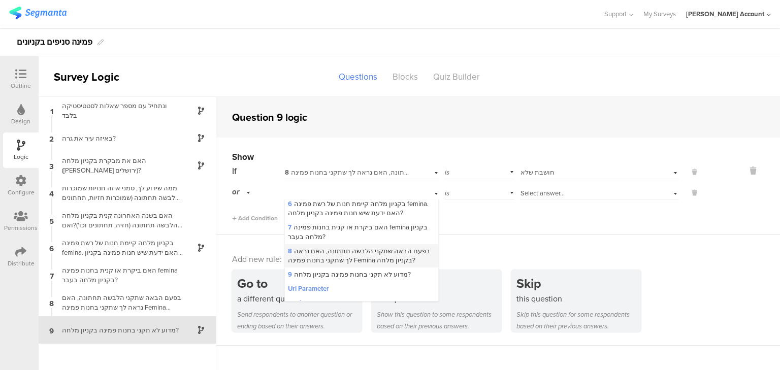
click at [364, 246] on span "8 בפעם הבאה שתקני הלבשה תחתונה, האם נראה לך שתקני בחנות פמינה Femina בקניון מלח…" at bounding box center [359, 255] width 142 height 19
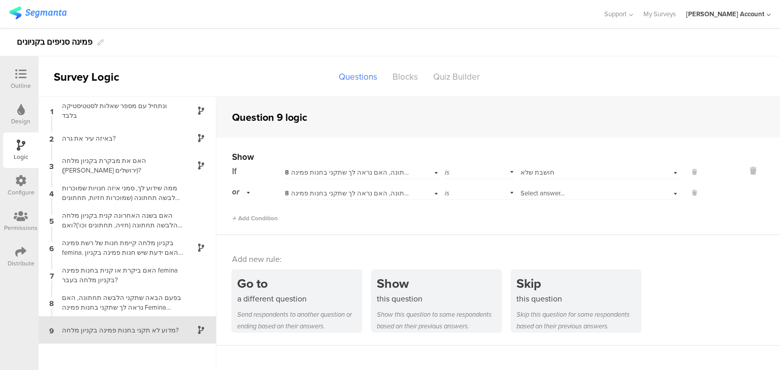
click at [557, 190] on span "Select answer..." at bounding box center [543, 193] width 44 height 10
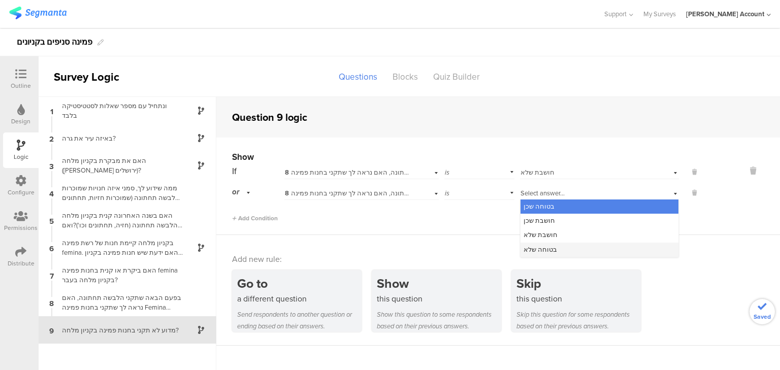
click at [559, 245] on div "בטוחה שלא" at bounding box center [600, 250] width 158 height 14
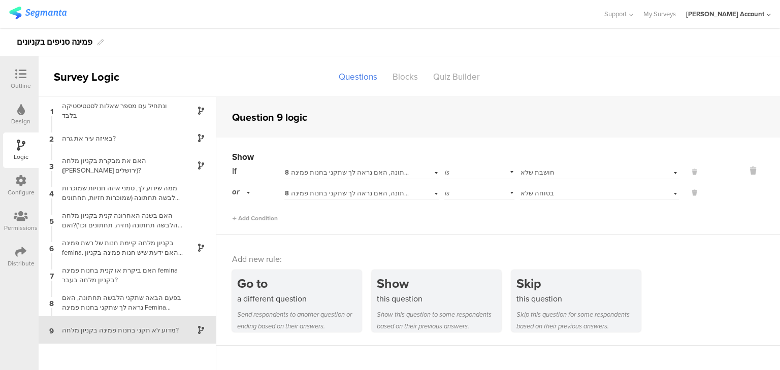
click at [16, 73] on icon at bounding box center [20, 74] width 11 height 11
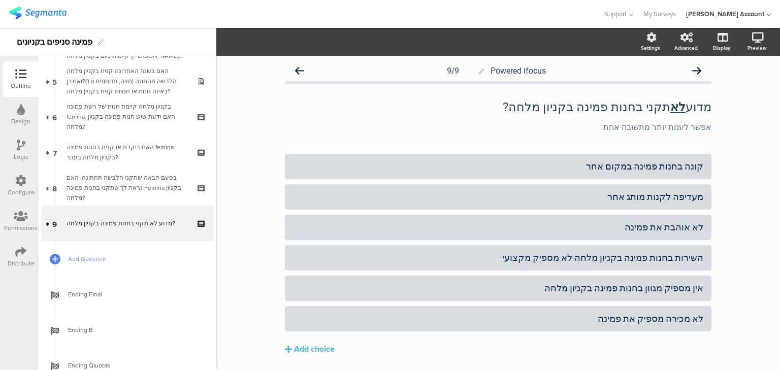
scroll to position [186, 0]
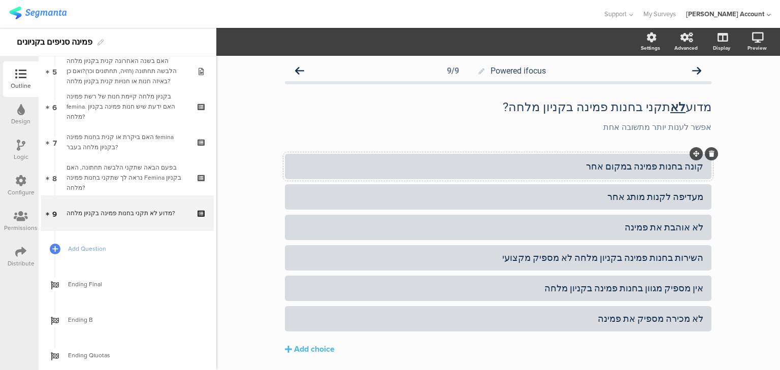
click at [602, 167] on div "קונה בחנות פמינה במקום אחר" at bounding box center [498, 167] width 410 height 12
drag, startPoint x: 654, startPoint y: 197, endPoint x: 605, endPoint y: 197, distance: 48.8
click at [605, 197] on div "מעדיפה לקנות מותג אחר" at bounding box center [498, 197] width 410 height 12
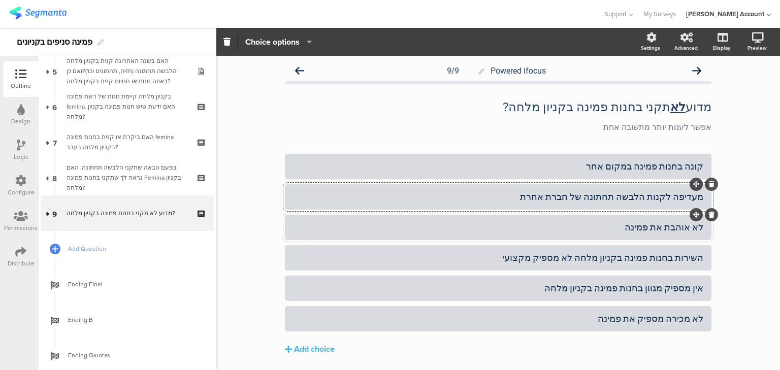
click at [709, 216] on icon at bounding box center [712, 215] width 6 height 6
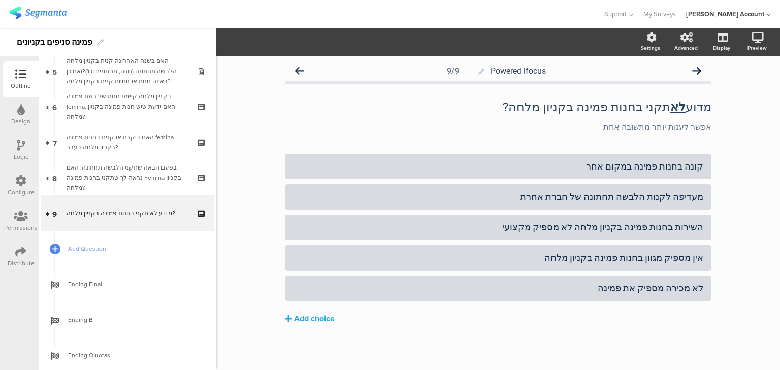
click at [305, 321] on div "Add choice" at bounding box center [314, 319] width 41 height 11
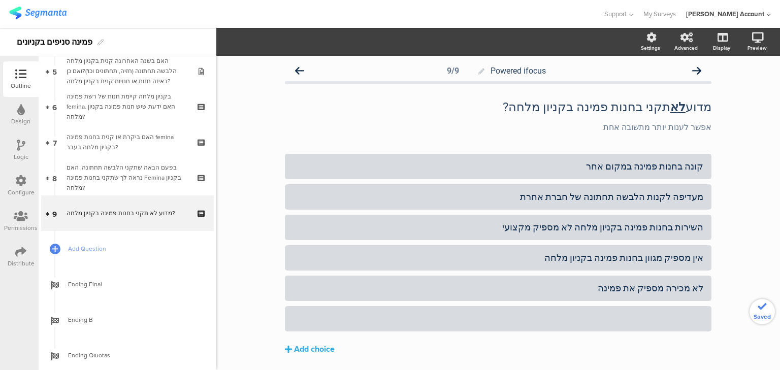
click at [305, 321] on div at bounding box center [498, 319] width 410 height 12
click at [276, 54] on section "Pin in place Exclusive answer Allow commenting Choice options Settings Advanced…" at bounding box center [498, 42] width 564 height 28
click at [327, 327] on div "סיבה אחרת" at bounding box center [498, 318] width 410 height 17
click at [276, 43] on span "Choice options" at bounding box center [272, 42] width 54 height 12
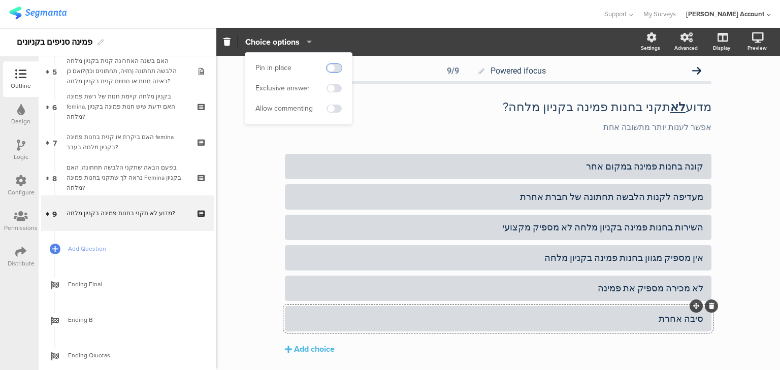
click at [334, 66] on span at bounding box center [334, 68] width 15 height 8
click at [335, 86] on span at bounding box center [334, 88] width 15 height 8
click at [329, 86] on span at bounding box center [334, 88] width 15 height 8
click at [337, 106] on span at bounding box center [334, 109] width 15 height 8
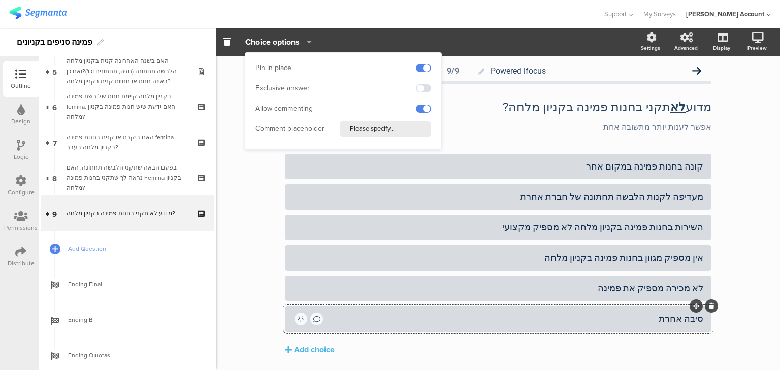
click at [360, 132] on input "Please specify..." at bounding box center [385, 128] width 91 height 15
click at [360, 131] on input "Please specify..." at bounding box center [385, 128] width 91 height 15
type input "פרטי"
click at [253, 188] on div "Powered ifocus 9/9 מדוע לא תקני בחנות פמינה בקניון מלחה? מדוע לא תקני בחנות פמי…" at bounding box center [498, 229] width 564 height 347
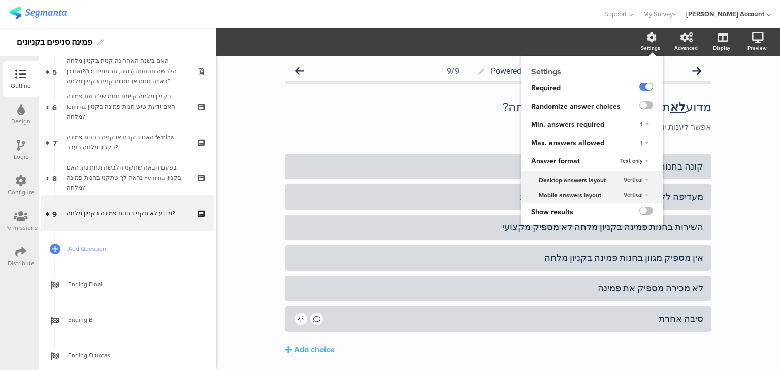
click at [638, 141] on div "1" at bounding box center [644, 143] width 17 height 12
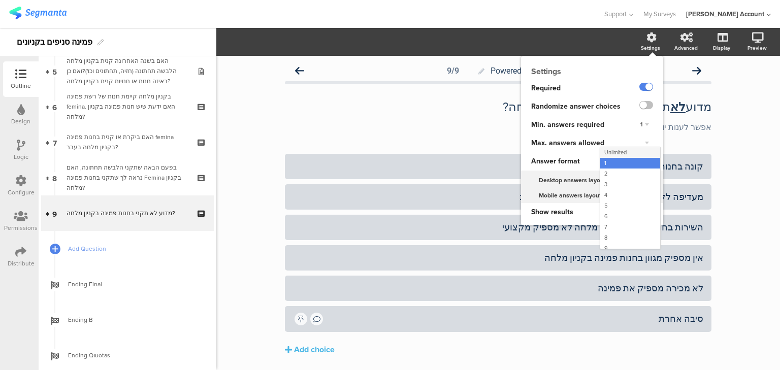
click at [632, 150] on div "Unlimited" at bounding box center [630, 152] width 60 height 11
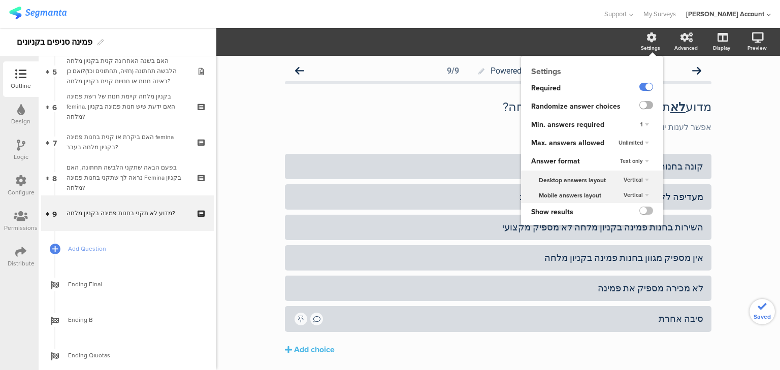
click at [641, 105] on label at bounding box center [647, 105] width 14 height 8
click at [0, 0] on input "checkbox" at bounding box center [0, 0] width 0 height 0
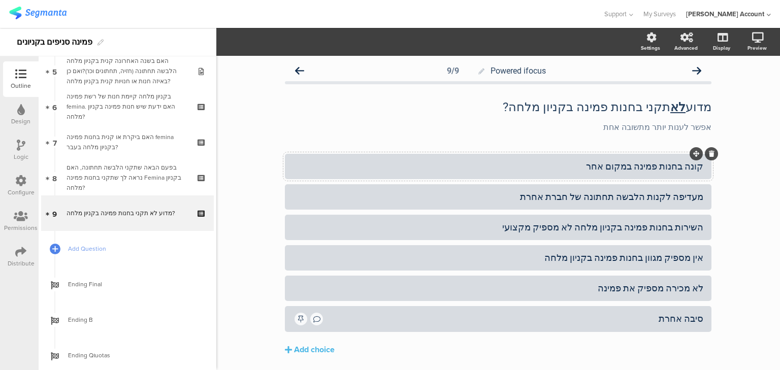
click at [419, 172] on div "קונה בחנות פמינה במקום אחר" at bounding box center [498, 167] width 410 height 12
click at [293, 41] on span "Choice options" at bounding box center [272, 42] width 54 height 12
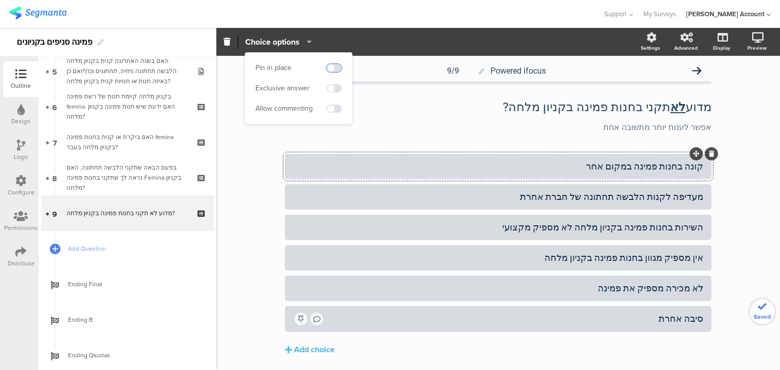
click at [337, 70] on span at bounding box center [334, 68] width 15 height 8
click at [257, 233] on div "Powered ifocus 9/9 מדוע לא תקני בחנות פמינה בקניון מלחה? מדוע לא תקני בחנות פמי…" at bounding box center [498, 230] width 564 height 348
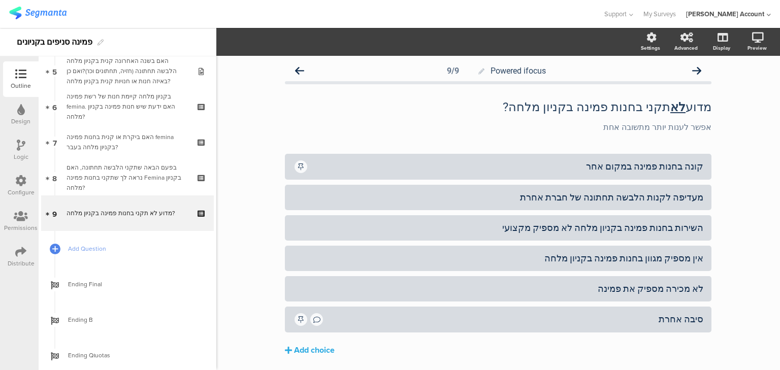
click at [310, 352] on div "Add choice" at bounding box center [314, 350] width 41 height 11
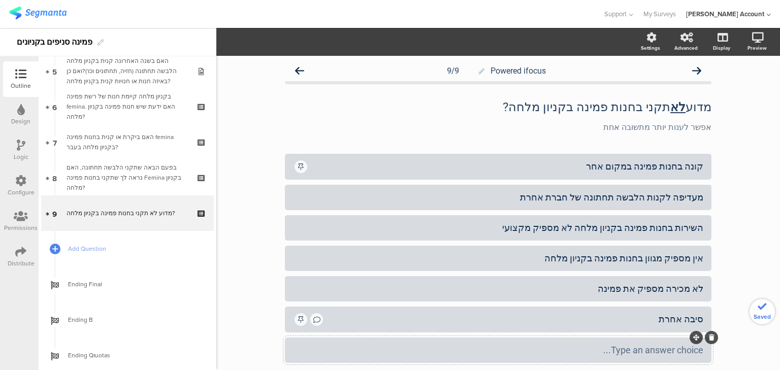
click at [390, 354] on div "Type an answer choice..." at bounding box center [498, 350] width 410 height 12
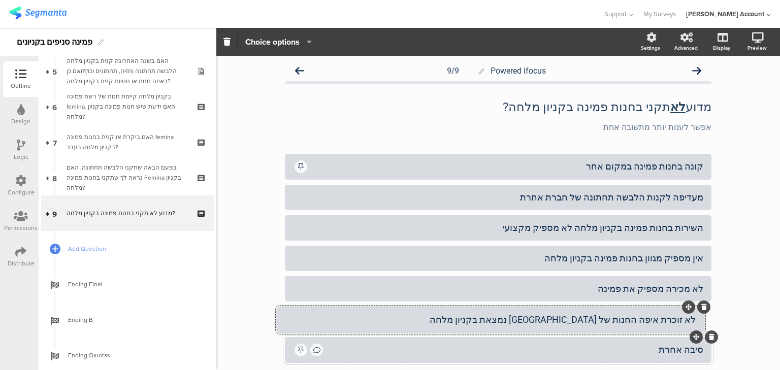
drag, startPoint x: 692, startPoint y: 338, endPoint x: 688, endPoint y: 325, distance: 13.2
click at [752, 141] on div "Powered ifocus 9/9 מדוע לא תקני בחנות פמינה בקניון מלחה? מדוע לא תקני בחנות פמי…" at bounding box center [498, 245] width 564 height 378
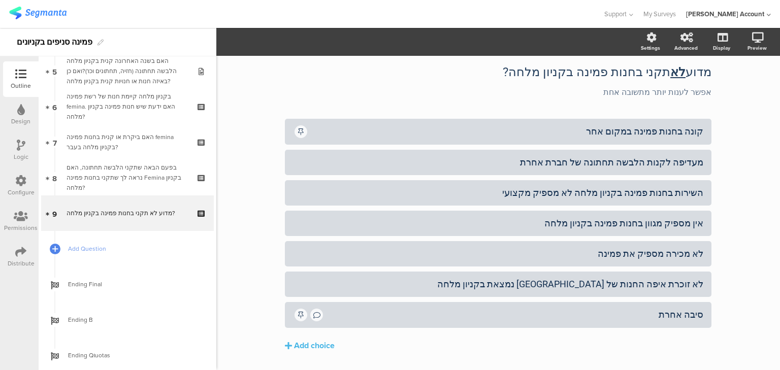
scroll to position [64, 0]
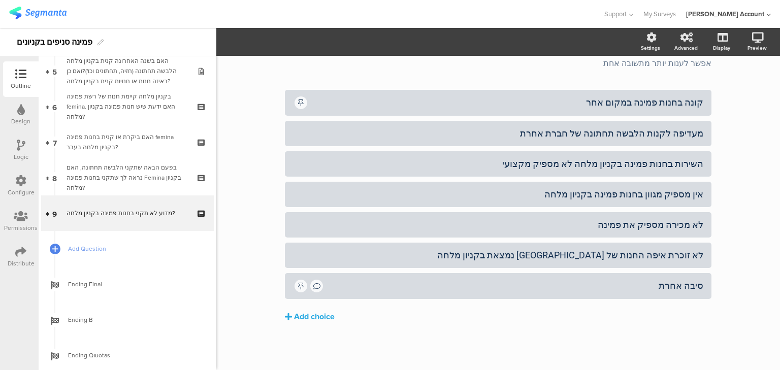
click at [311, 313] on div "Add choice" at bounding box center [314, 317] width 41 height 11
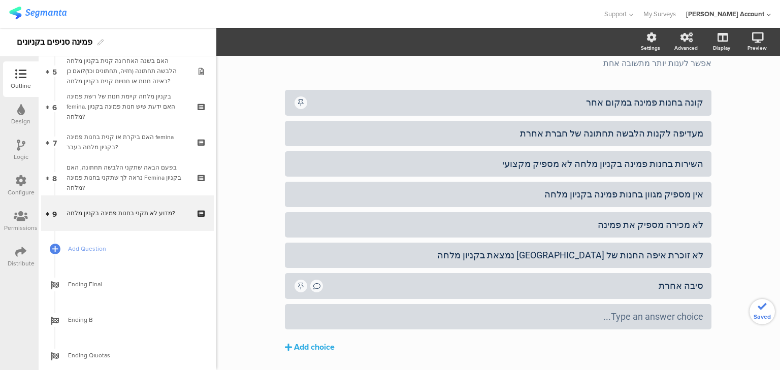
click at [315, 315] on div "Type an answer choice..." at bounding box center [498, 317] width 410 height 12
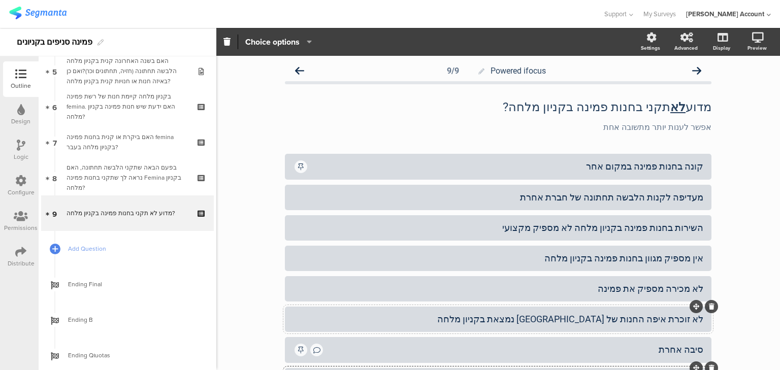
scroll to position [94, 0]
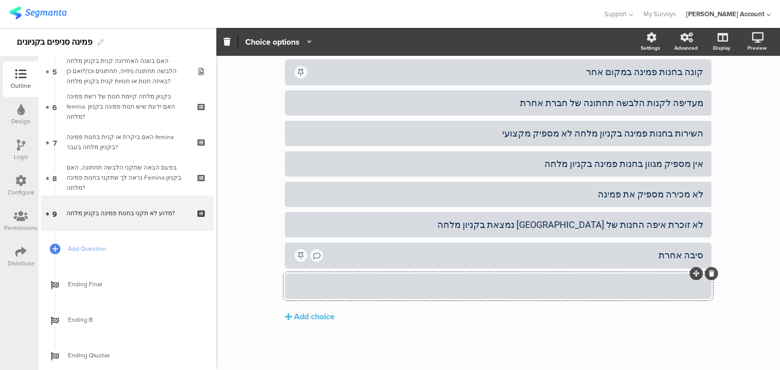
click at [410, 292] on div at bounding box center [498, 286] width 410 height 12
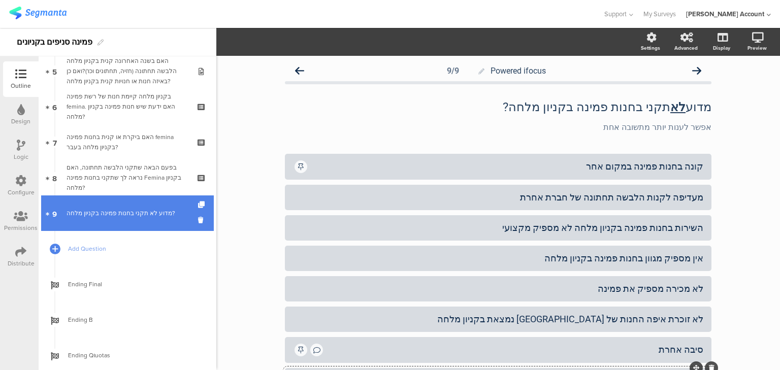
scroll to position [176, 0]
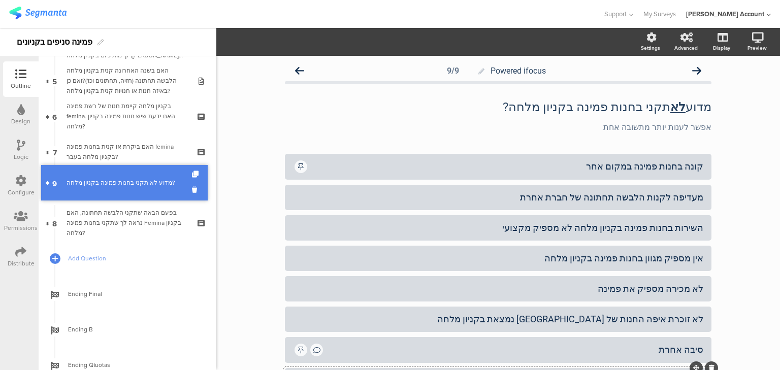
drag, startPoint x: 126, startPoint y: 219, endPoint x: 126, endPoint y: 189, distance: 30.5
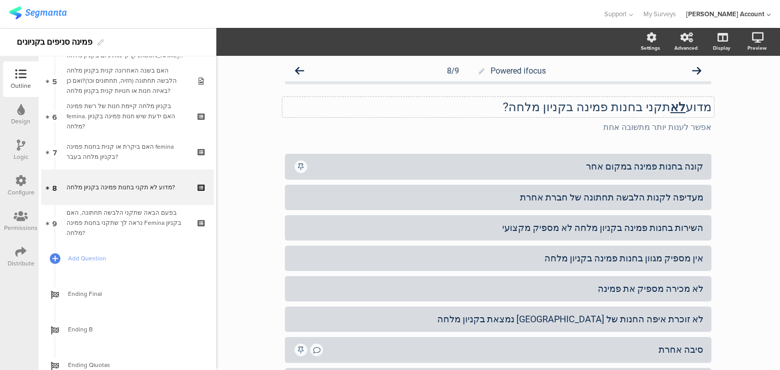
click at [597, 103] on div "מדוע לא תקני בחנות פמינה בקניון מלחה? מדוע לא תקני בחנות פמינה בקניון מלחה?" at bounding box center [498, 107] width 432 height 20
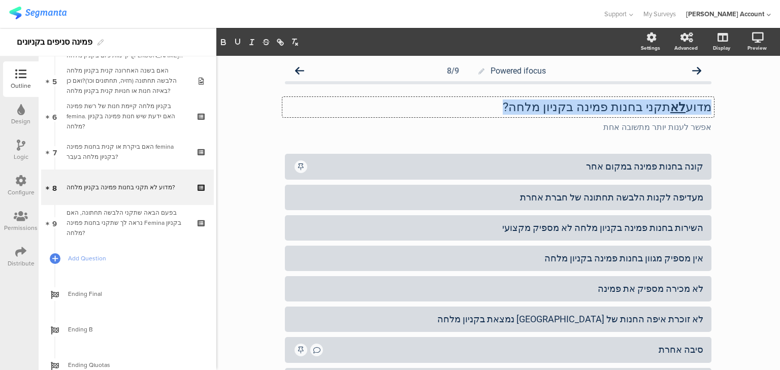
click at [597, 103] on p "מדוע לא תקני בחנות פמינה בקניון מלחה?" at bounding box center [498, 107] width 427 height 15
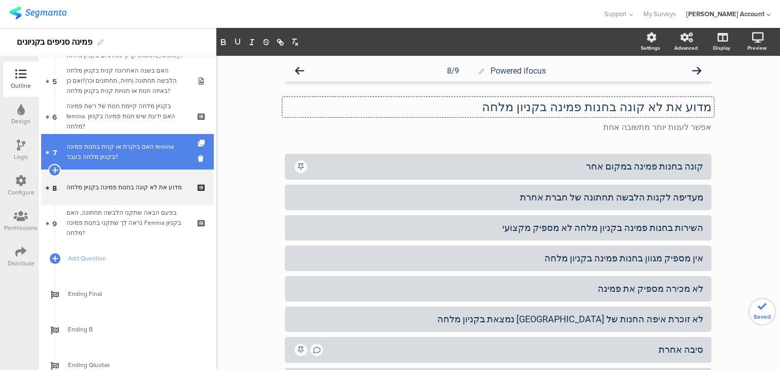
click at [108, 146] on div "האם ביקרת או קנית בחנות פמינה femina בקניון מלחה בעבר?" at bounding box center [127, 152] width 121 height 20
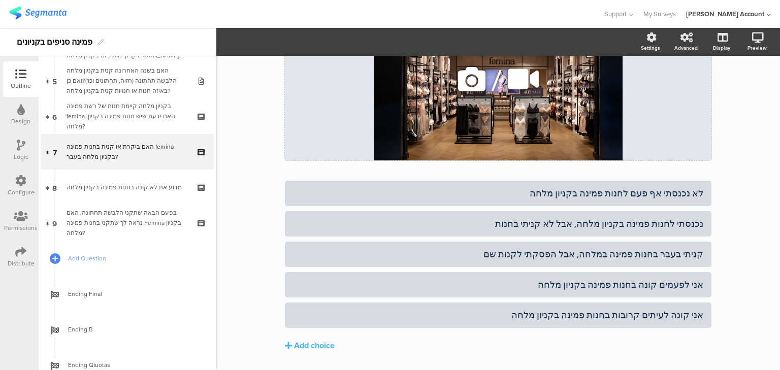
scroll to position [156, 0]
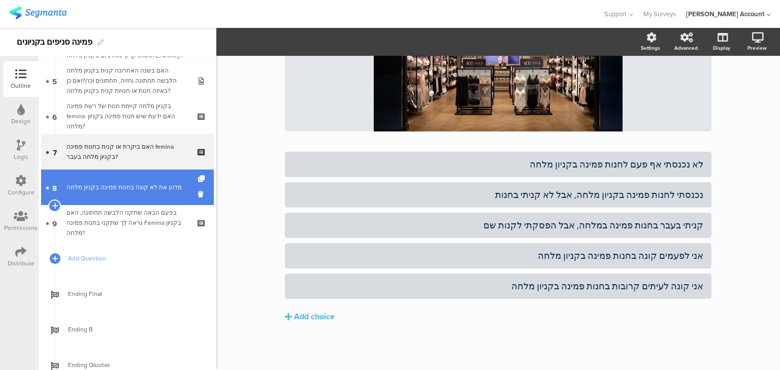
click at [112, 189] on div "מדוע את לא קונה בחנות פמינה בקניון מלחה" at bounding box center [127, 187] width 121 height 10
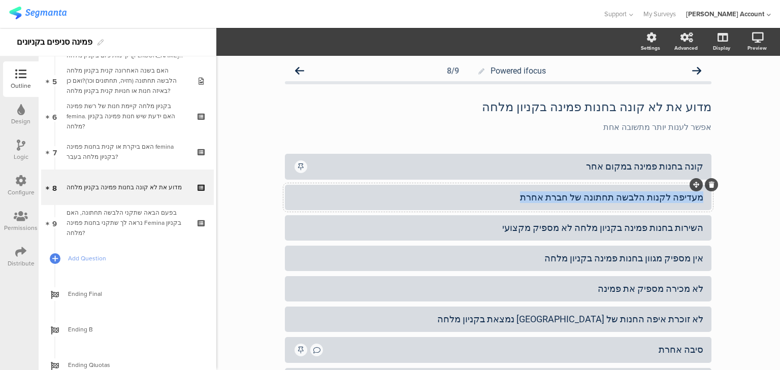
drag, startPoint x: 700, startPoint y: 199, endPoint x: 549, endPoint y: 197, distance: 151.4
click at [549, 197] on div "מעדיפה לקנות הלבשה תחתונה של חברת אחרת" at bounding box center [498, 197] width 410 height 12
click at [676, 228] on div "השירות בחנות פמינה בקניון מלחה לא מספיק מקצועי" at bounding box center [498, 228] width 410 height 12
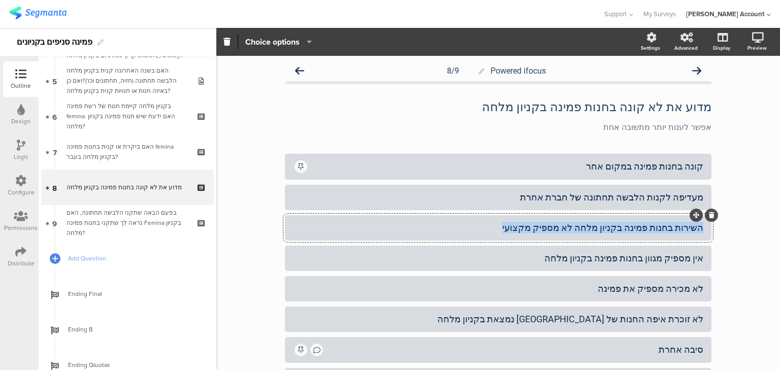
click at [676, 228] on div "השירות בחנות פמינה בקניון מלחה לא מספיק מקצועי" at bounding box center [498, 228] width 410 height 12
click at [709, 248] on icon at bounding box center [712, 246] width 6 height 6
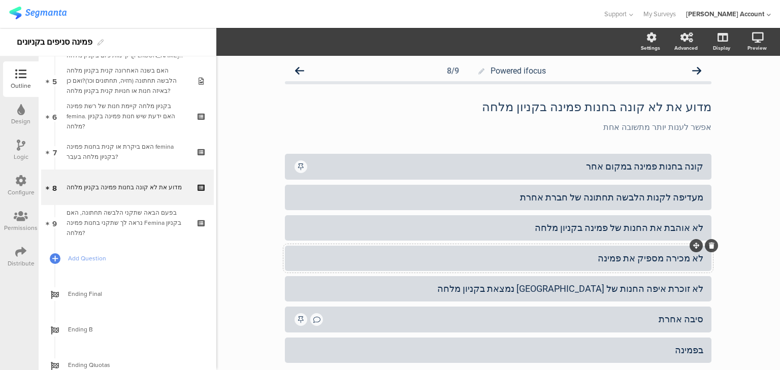
click at [635, 259] on div "לא מכירה מספיק את פמינה" at bounding box center [498, 258] width 410 height 12
click at [587, 260] on div "לא מכירה מספיק את חנות פמינה" at bounding box center [498, 258] width 410 height 12
click at [736, 145] on div "Powered ifocus 8/9 מדוע את לא קונה בחנות פמינה בקניון מלחה מדוע את לא קונה בחנו…" at bounding box center [498, 245] width 564 height 378
click at [709, 275] on icon at bounding box center [712, 276] width 6 height 6
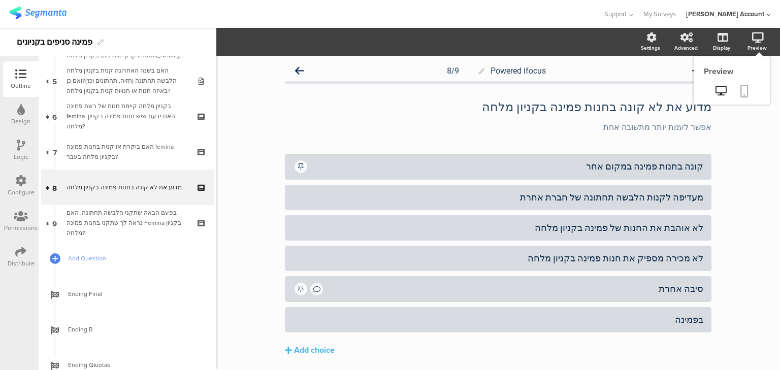
click at [742, 95] on icon at bounding box center [745, 91] width 8 height 13
